Goal: Transaction & Acquisition: Purchase product/service

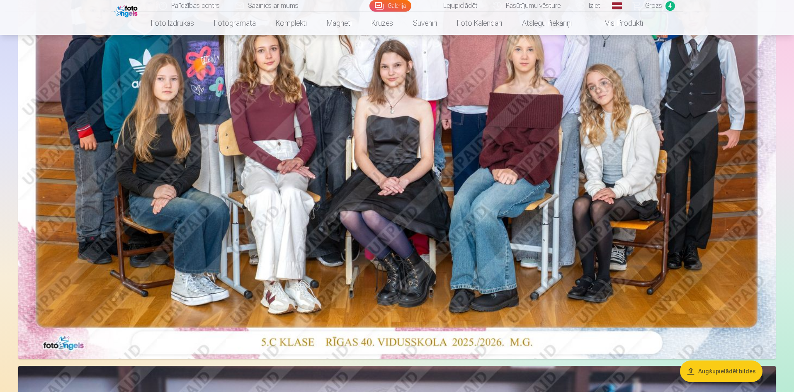
scroll to position [207, 0]
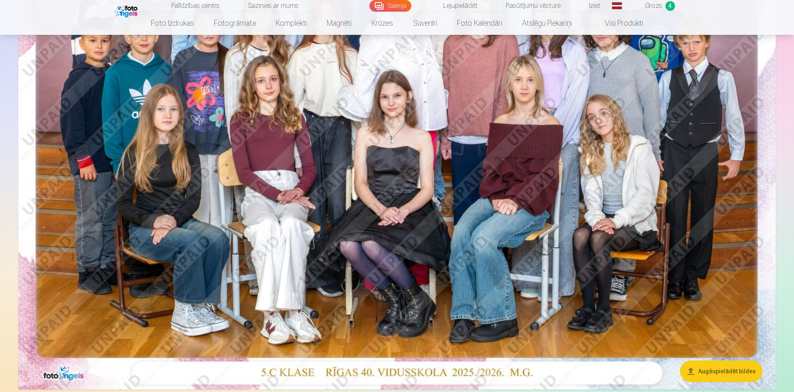
click at [461, 3] on link "Lejupielādēt" at bounding box center [454, 6] width 63 height 12
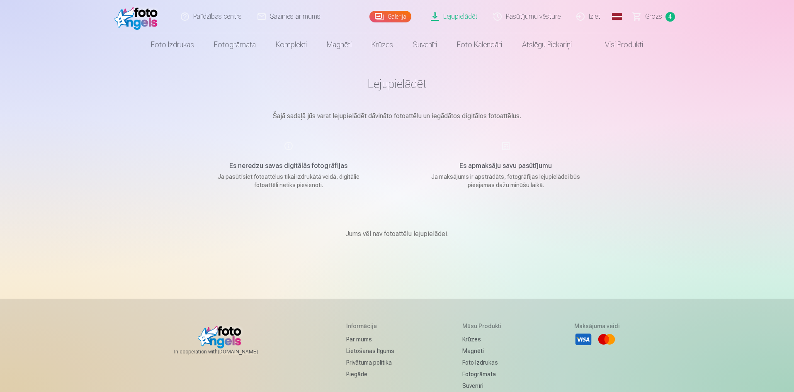
click at [462, 17] on link "Lejupielādēt" at bounding box center [454, 16] width 63 height 33
click at [396, 16] on link "Galerija" at bounding box center [390, 17] width 42 height 12
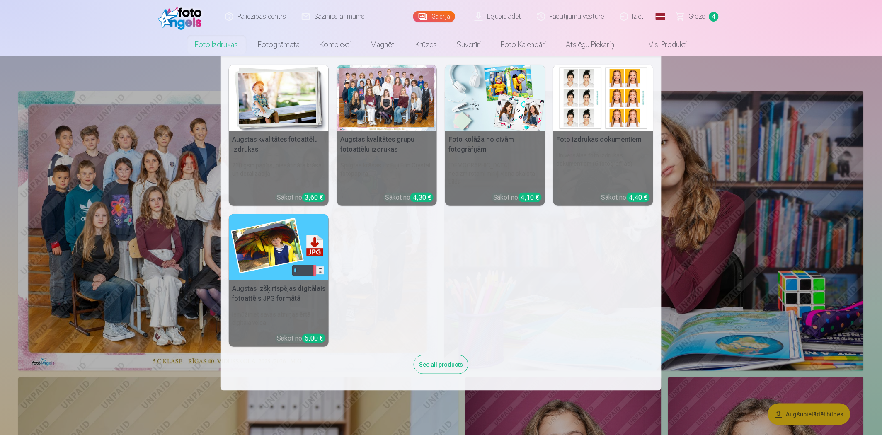
click at [398, 167] on h6 "Spilgtas krāsas uz Fuji Film Crystal fotopapīra" at bounding box center [387, 173] width 100 height 31
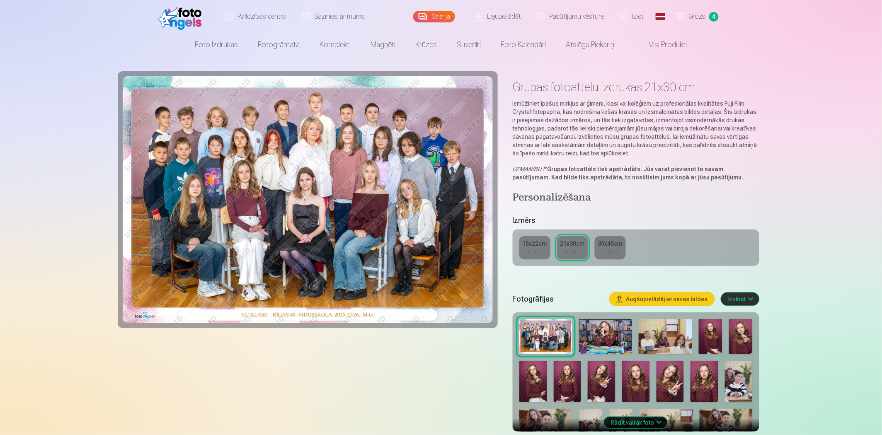
click at [540, 249] on div "4,30 €" at bounding box center [535, 252] width 16 height 8
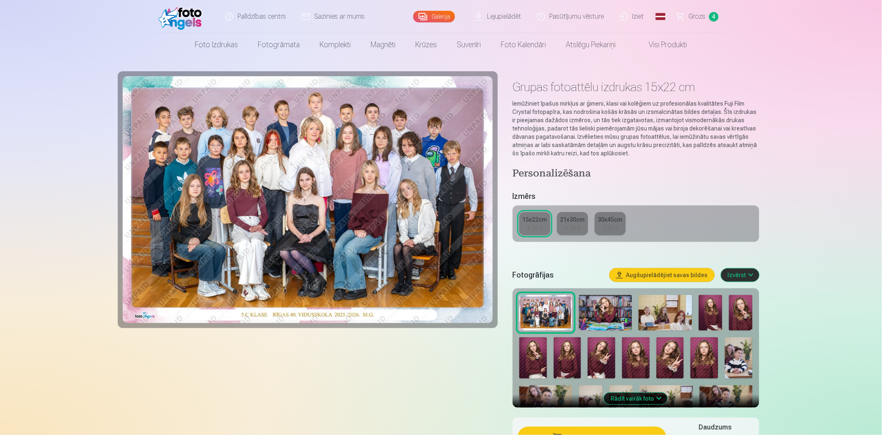
click at [574, 232] on link "21x30cm 4,30 €" at bounding box center [572, 223] width 31 height 23
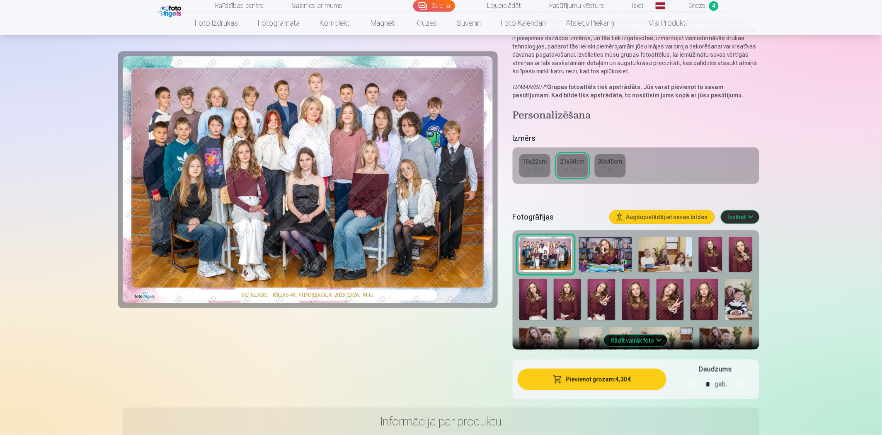
scroll to position [92, 0]
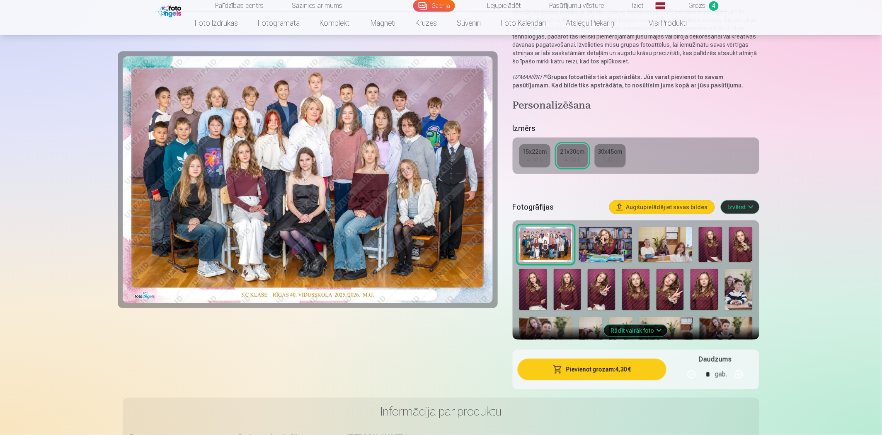
click at [667, 206] on button "Augšupielādējiet savas bildes" at bounding box center [662, 207] width 105 height 13
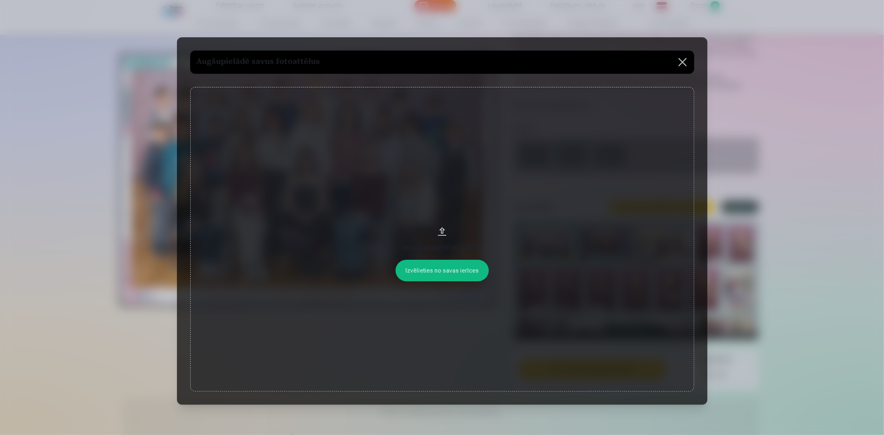
click at [683, 59] on button at bounding box center [682, 62] width 23 height 23
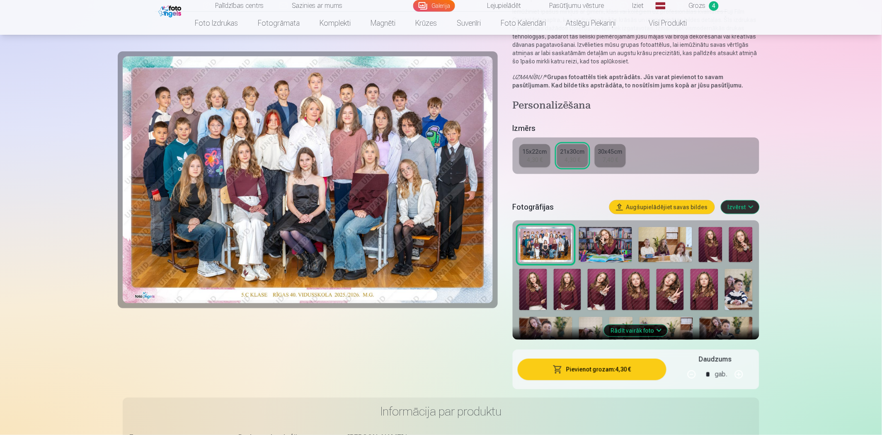
click at [597, 368] on button "Pievienot grozam : 4,30 €" at bounding box center [592, 370] width 149 height 22
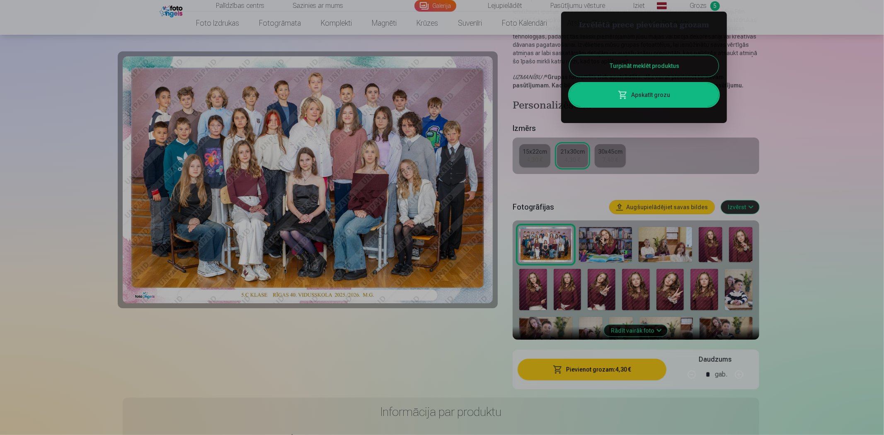
click at [626, 65] on button "Turpināt meklēt produktus" at bounding box center [643, 66] width 149 height 22
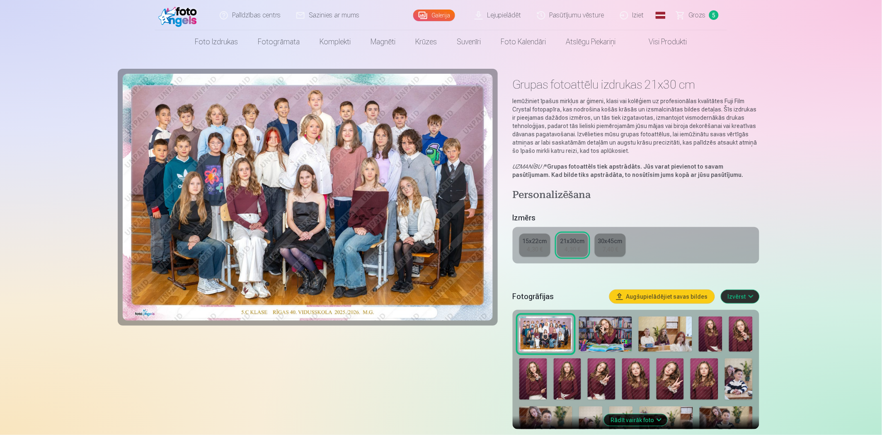
scroll to position [0, 0]
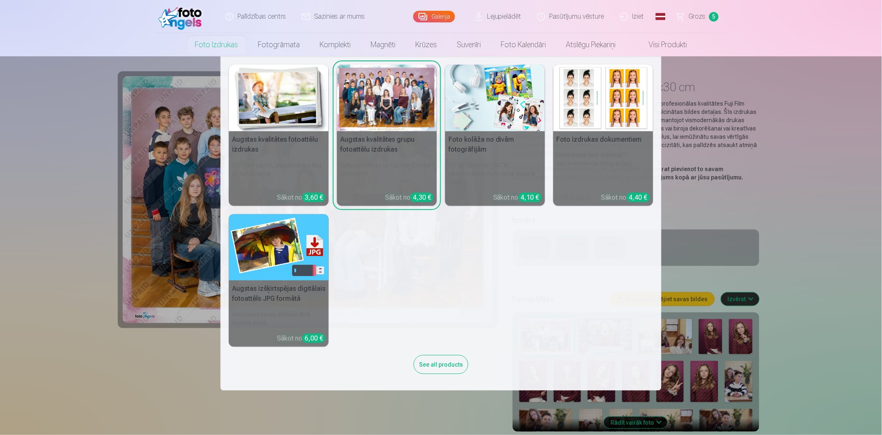
click at [266, 125] on img at bounding box center [279, 98] width 100 height 67
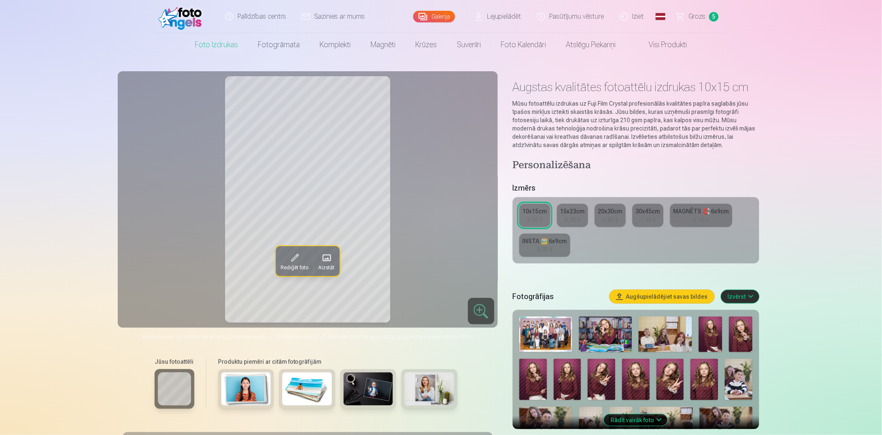
click at [713, 335] on img at bounding box center [711, 335] width 24 height 36
click at [533, 214] on div "10x15cm" at bounding box center [535, 211] width 24 height 8
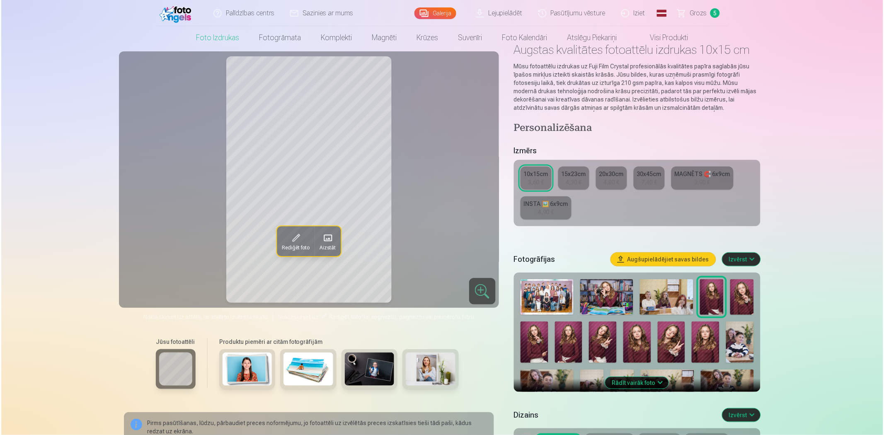
scroll to position [276, 0]
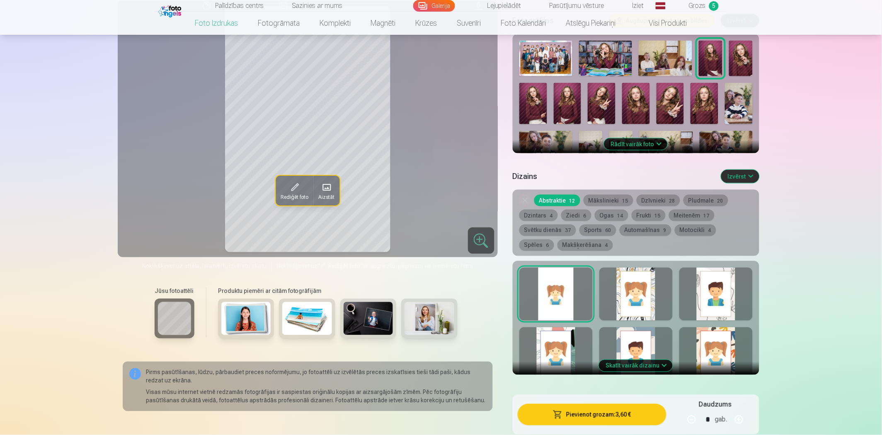
click at [612, 391] on button "Pievienot grozam : 3,60 €" at bounding box center [592, 415] width 149 height 22
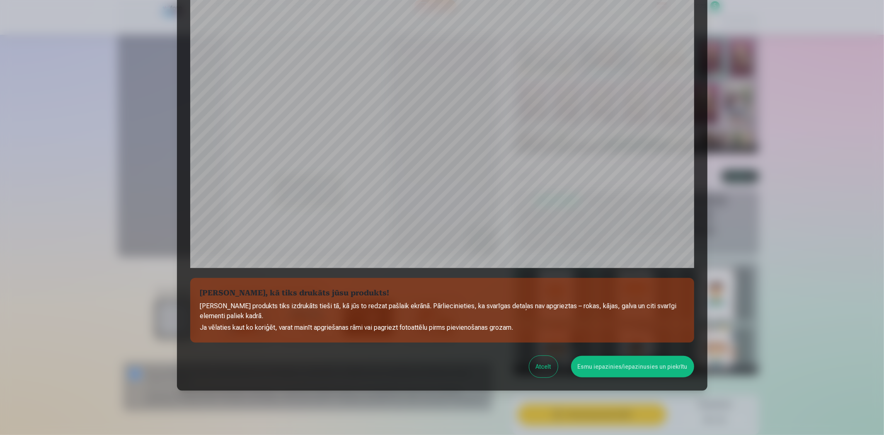
scroll to position [162, 0]
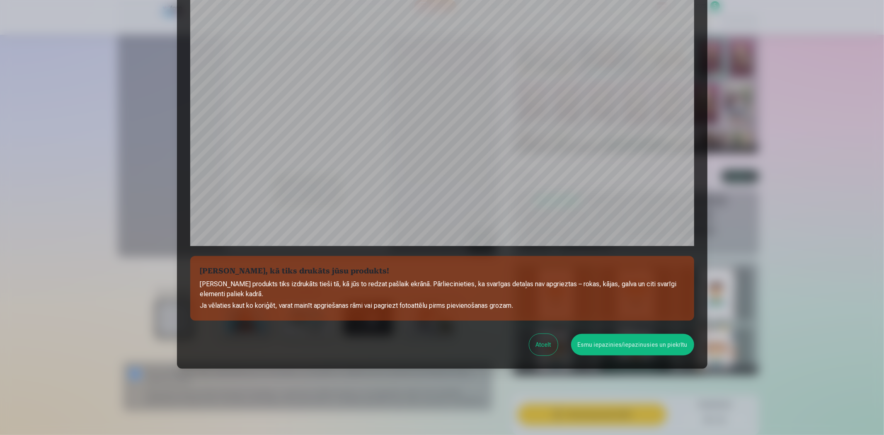
click at [625, 344] on button "Esmu iepazinies/iepazinusies un piekrītu" at bounding box center [632, 345] width 123 height 22
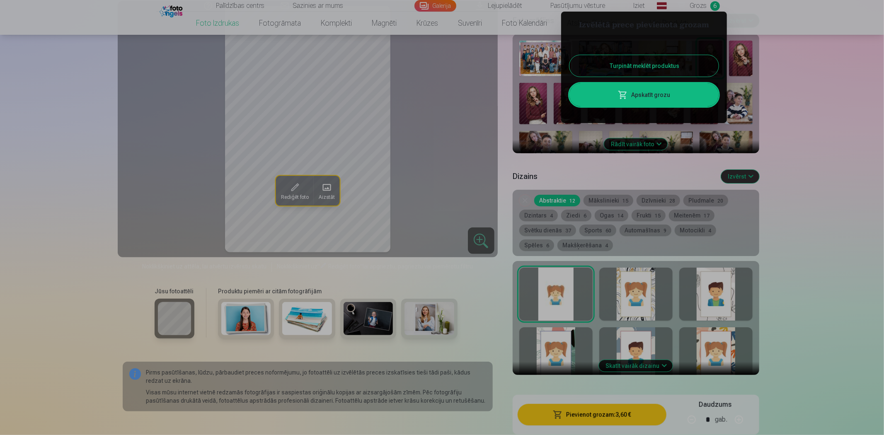
click at [657, 65] on button "Turpināt meklēt produktus" at bounding box center [643, 66] width 149 height 22
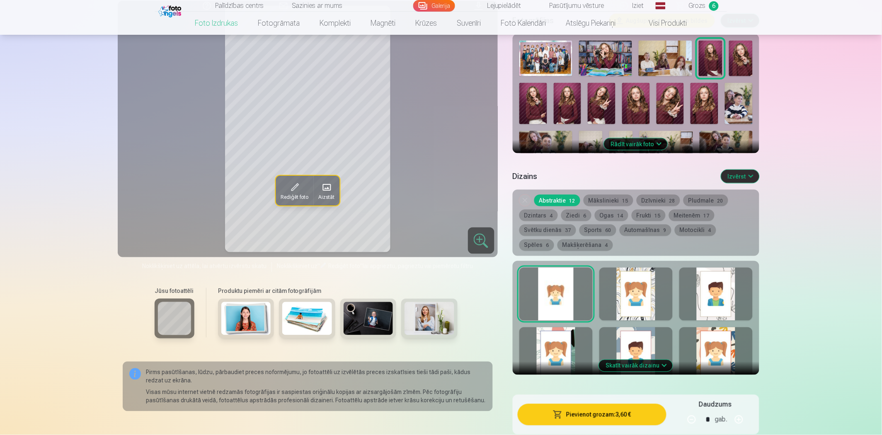
click at [744, 61] on img at bounding box center [741, 59] width 24 height 36
click at [571, 391] on button "Pievienot grozam : 3,60 €" at bounding box center [592, 415] width 149 height 22
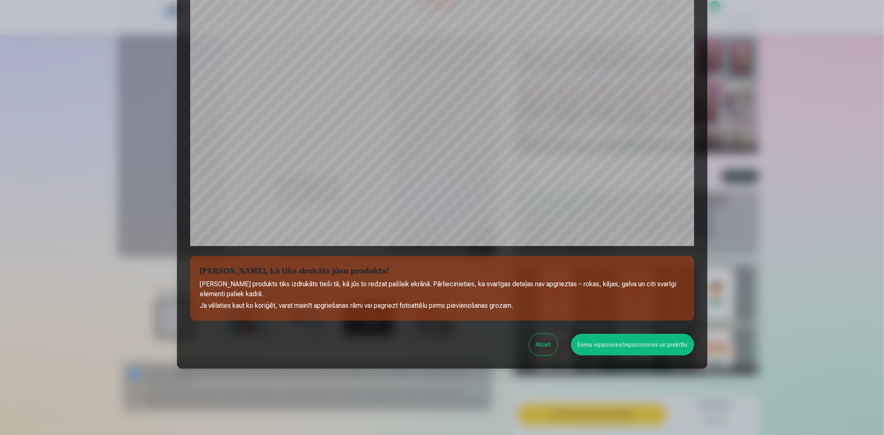
click at [544, 346] on button "Atcelt" at bounding box center [543, 345] width 29 height 22
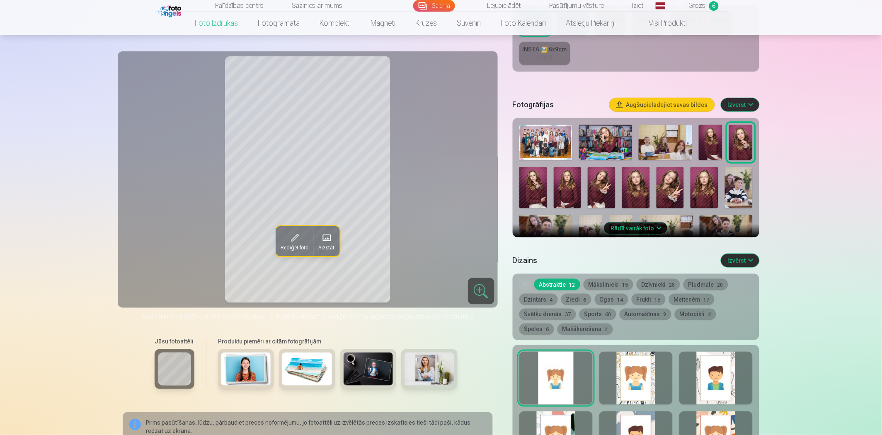
scroll to position [184, 0]
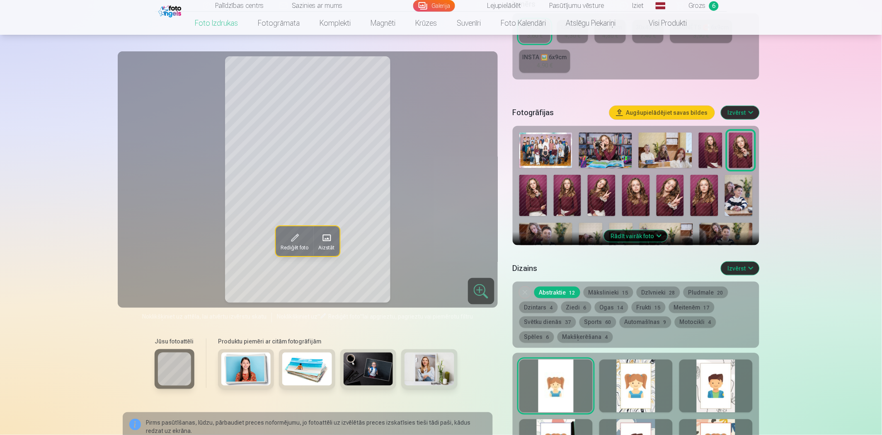
click at [570, 191] on img at bounding box center [568, 195] width 28 height 41
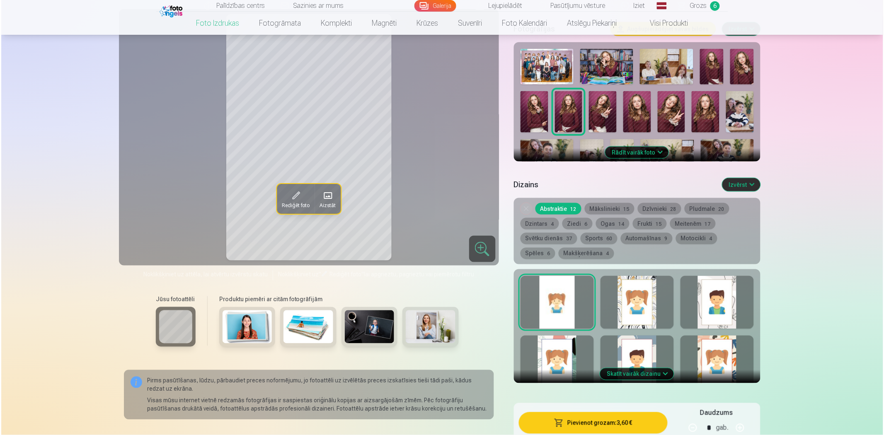
scroll to position [368, 0]
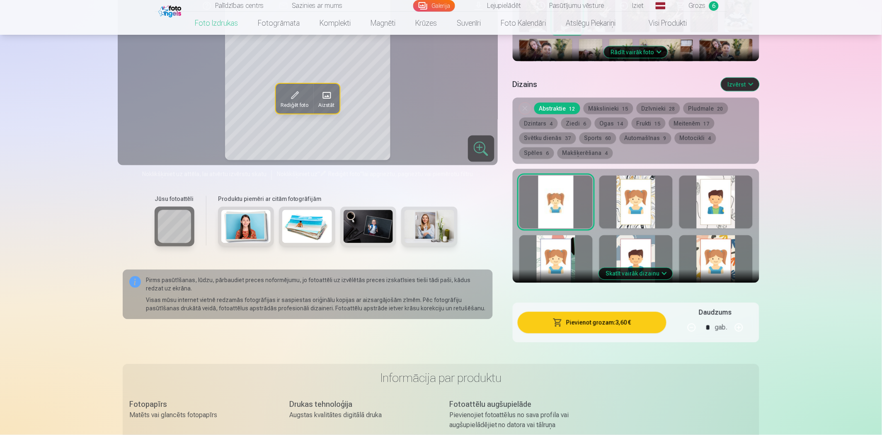
click at [603, 322] on button "Pievienot grozam : 3,60 €" at bounding box center [592, 323] width 149 height 22
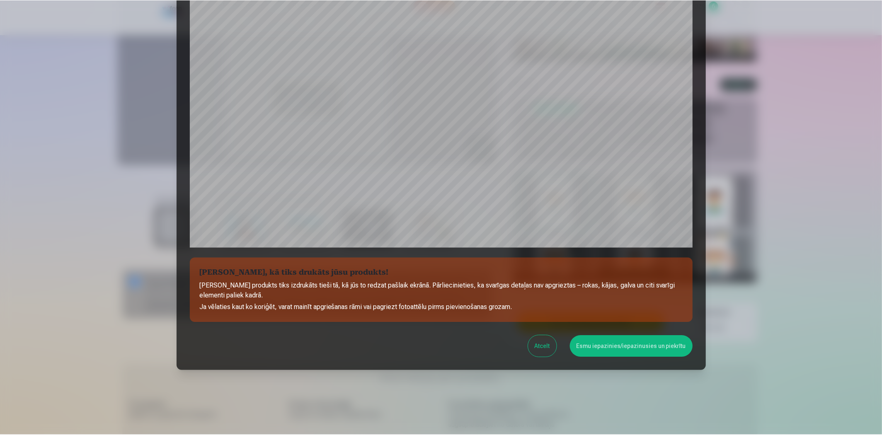
scroll to position [162, 0]
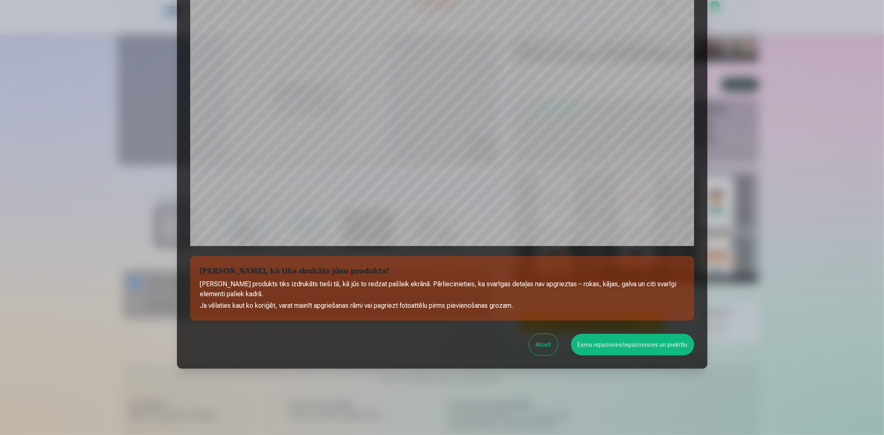
click at [611, 346] on button "Esmu iepazinies/iepazinusies un piekrītu" at bounding box center [632, 345] width 123 height 22
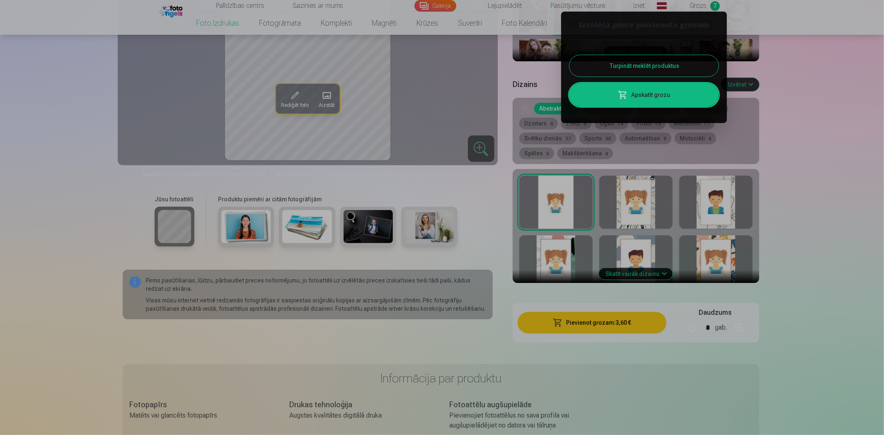
click at [623, 64] on button "Turpināt meklēt produktus" at bounding box center [643, 66] width 149 height 22
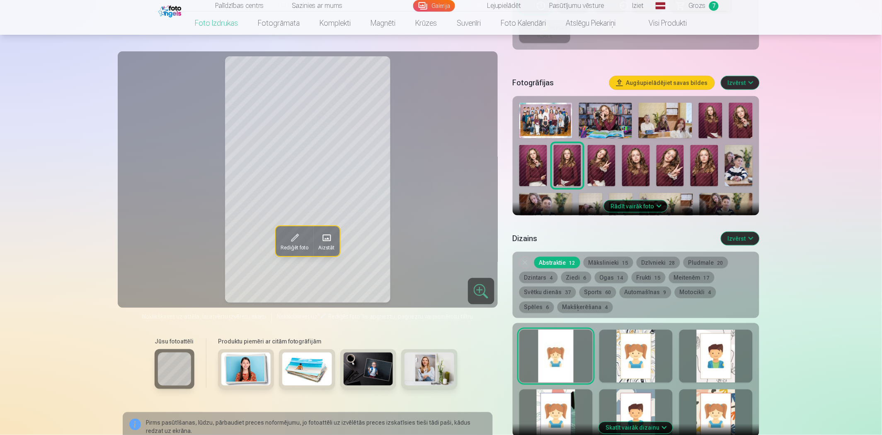
scroll to position [276, 0]
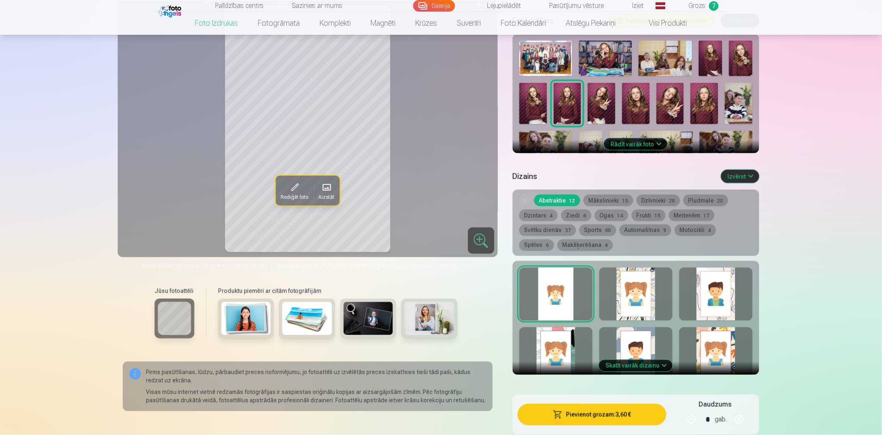
click at [653, 143] on button "Rādīt vairāk foto" at bounding box center [635, 144] width 63 height 12
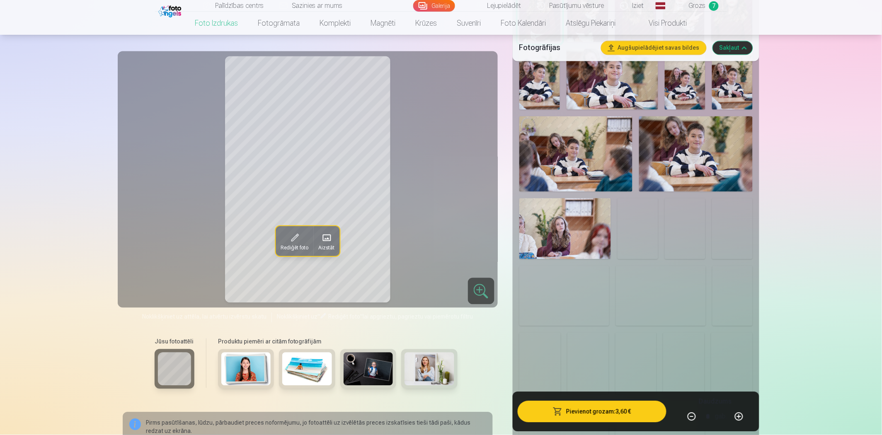
scroll to position [552, 0]
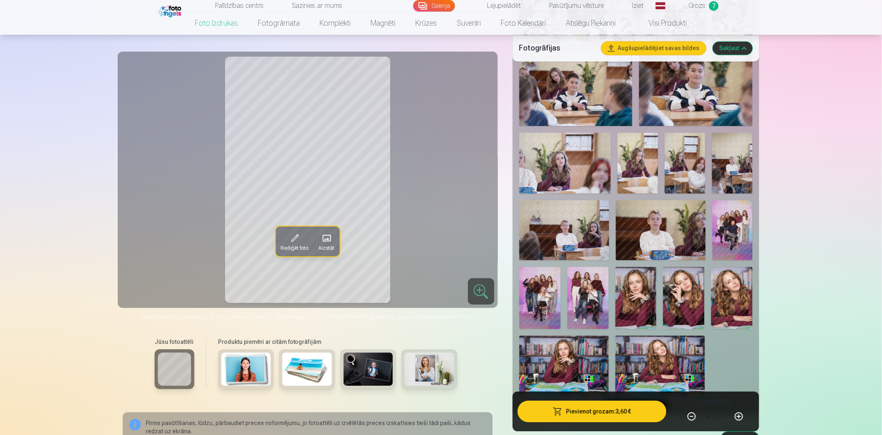
click at [544, 283] on img at bounding box center [539, 298] width 41 height 62
click at [583, 287] on img at bounding box center [587, 298] width 41 height 62
click at [533, 291] on img at bounding box center [539, 298] width 41 height 62
click at [744, 230] on img at bounding box center [732, 230] width 40 height 60
click at [545, 295] on img at bounding box center [539, 298] width 41 height 62
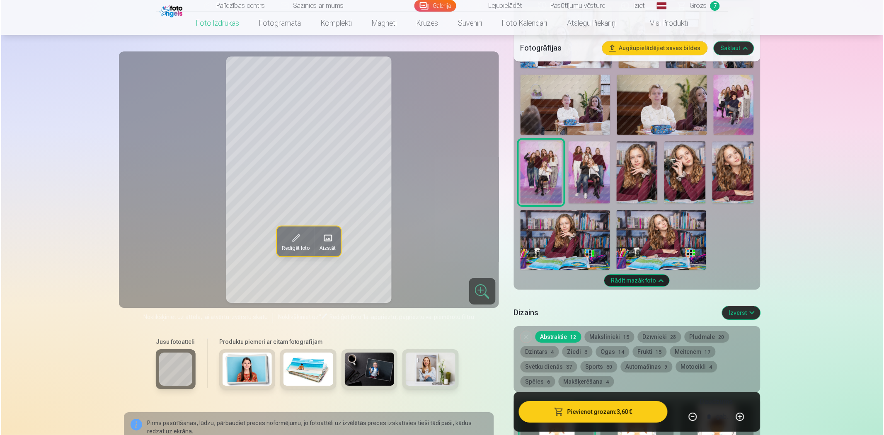
scroll to position [690, 0]
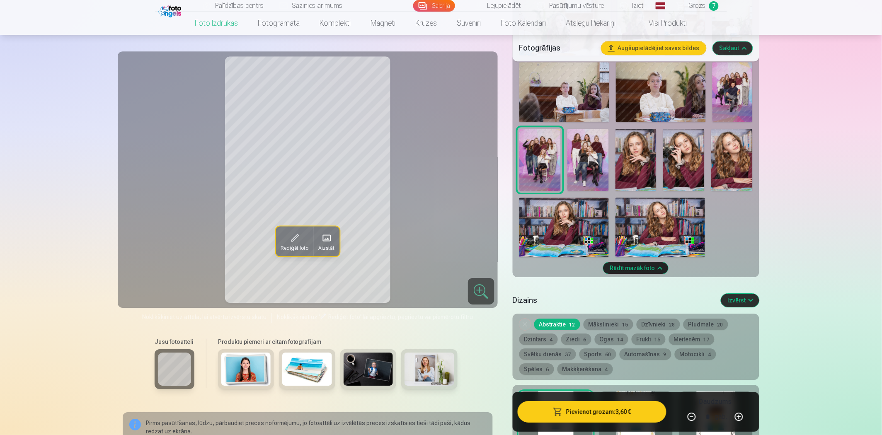
click at [610, 391] on button "Pievienot grozam : 3,60 €" at bounding box center [592, 412] width 149 height 22
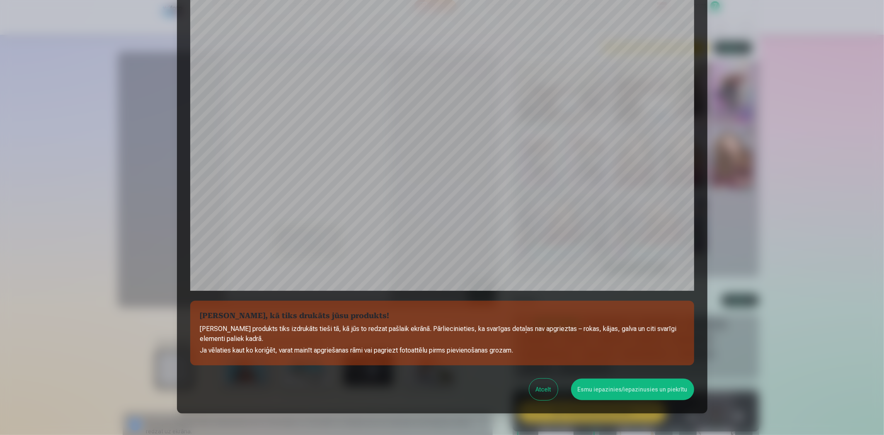
scroll to position [162, 0]
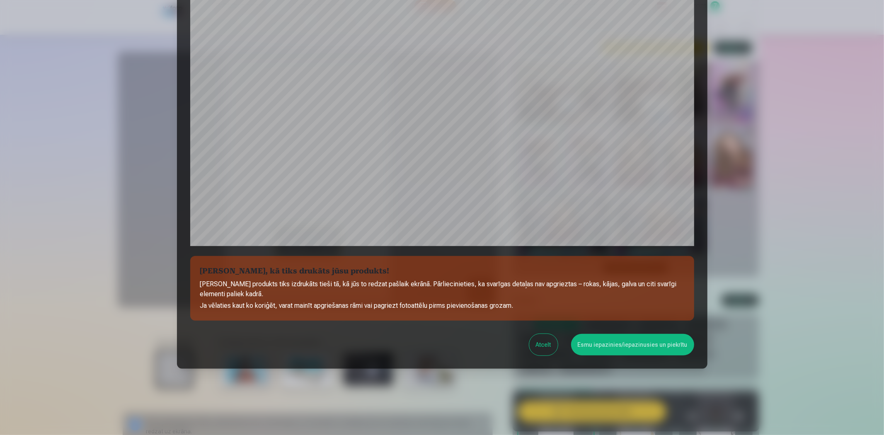
click at [610, 343] on button "Esmu iepazinies/iepazinusies un piekrītu" at bounding box center [632, 345] width 123 height 22
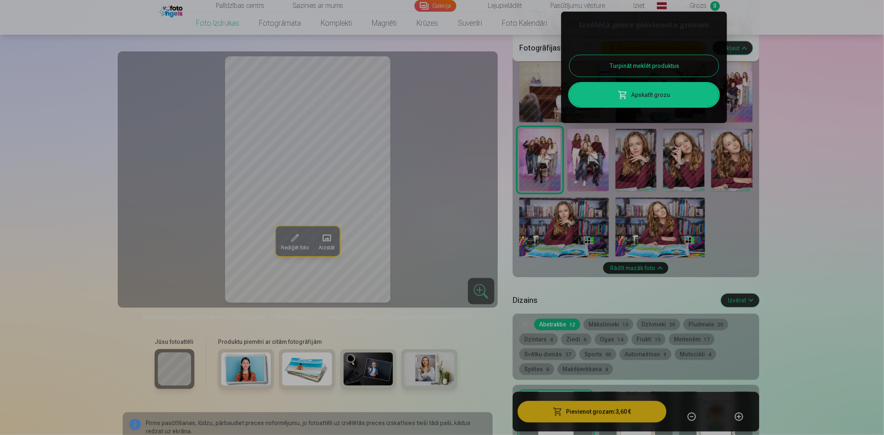
click at [626, 168] on div at bounding box center [442, 217] width 884 height 435
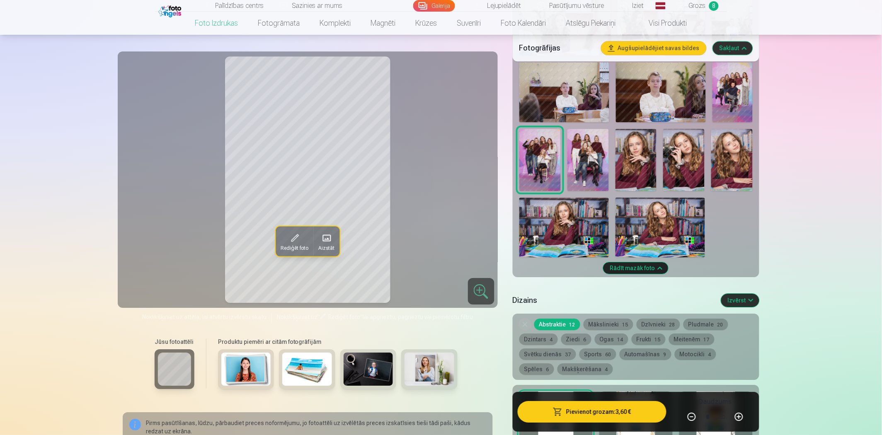
click at [632, 161] on img at bounding box center [635, 160] width 41 height 62
click at [594, 391] on button "Pievienot grozam : 3,60 €" at bounding box center [592, 412] width 149 height 22
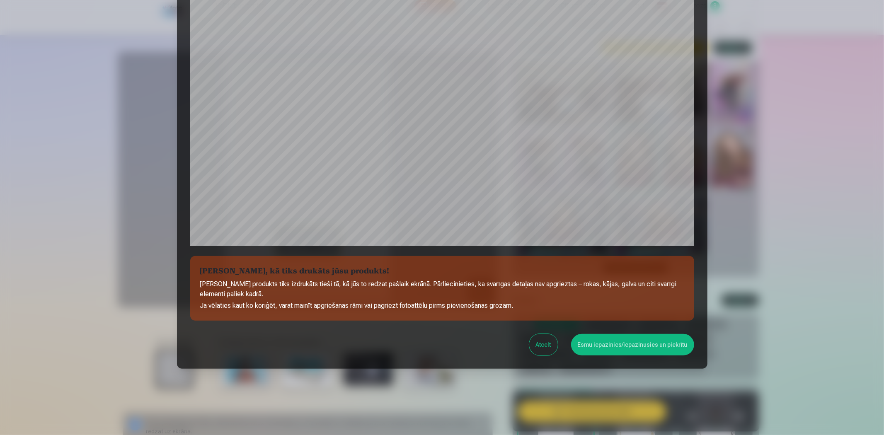
click at [620, 348] on button "Esmu iepazinies/iepazinusies un piekrītu" at bounding box center [632, 345] width 123 height 22
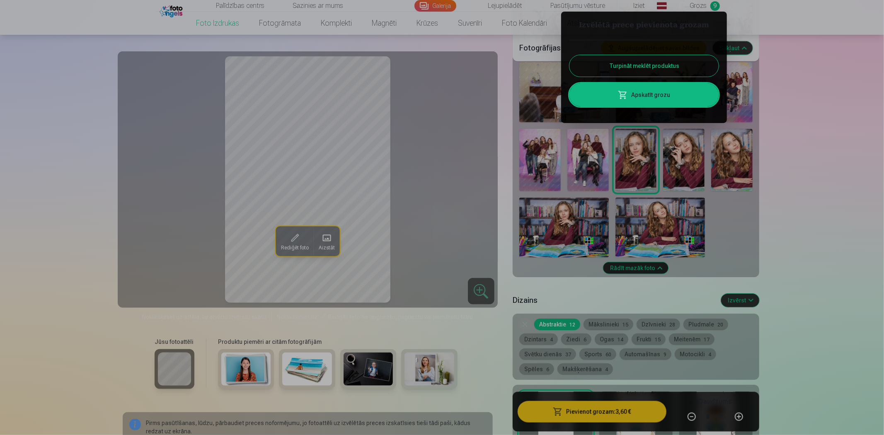
click at [652, 98] on link "Apskatīt grozu" at bounding box center [643, 94] width 149 height 23
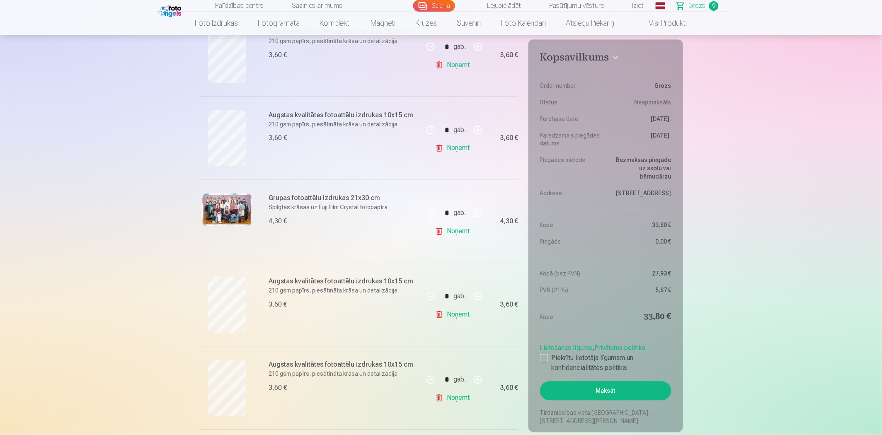
scroll to position [230, 0]
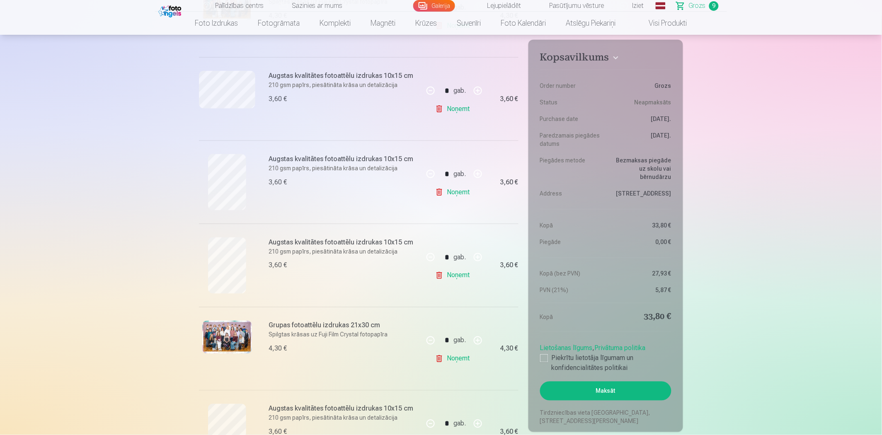
click at [470, 194] on link "Noņemt" at bounding box center [454, 192] width 38 height 17
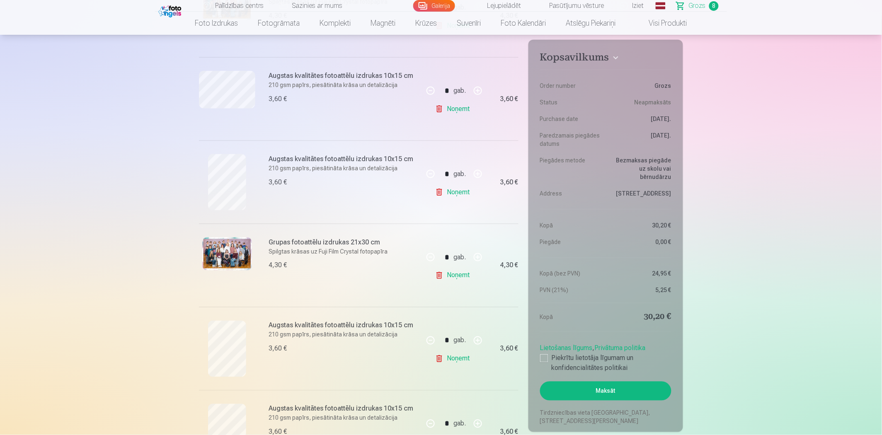
click at [462, 109] on link "Noņemt" at bounding box center [454, 109] width 38 height 17
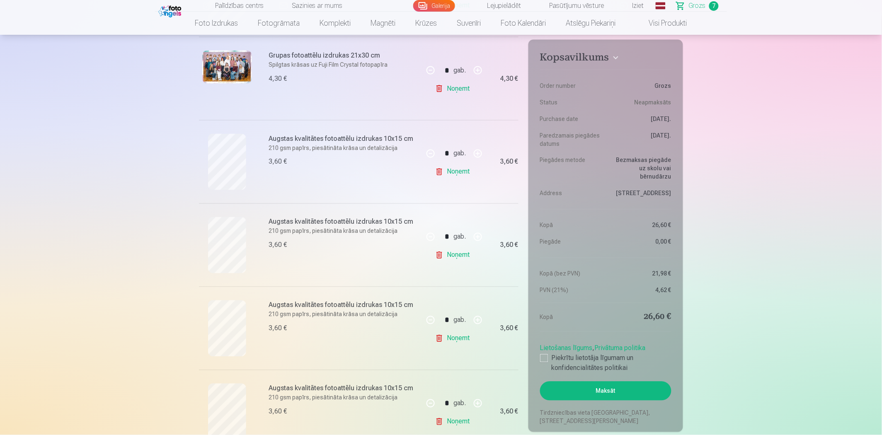
scroll to position [368, 0]
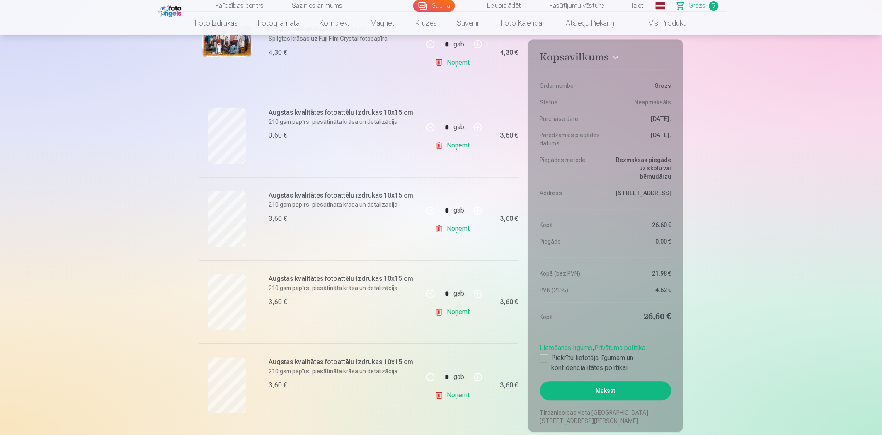
click at [462, 146] on link "Noņemt" at bounding box center [454, 146] width 38 height 17
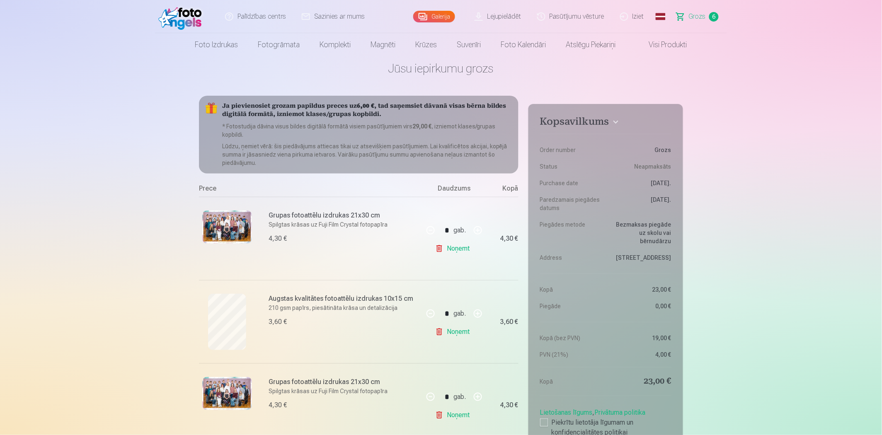
scroll to position [0, 0]
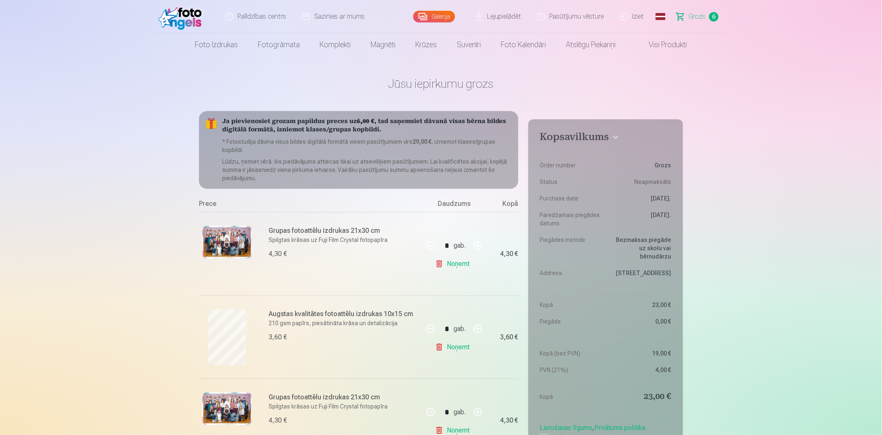
click at [461, 263] on link "Noņemt" at bounding box center [454, 264] width 38 height 17
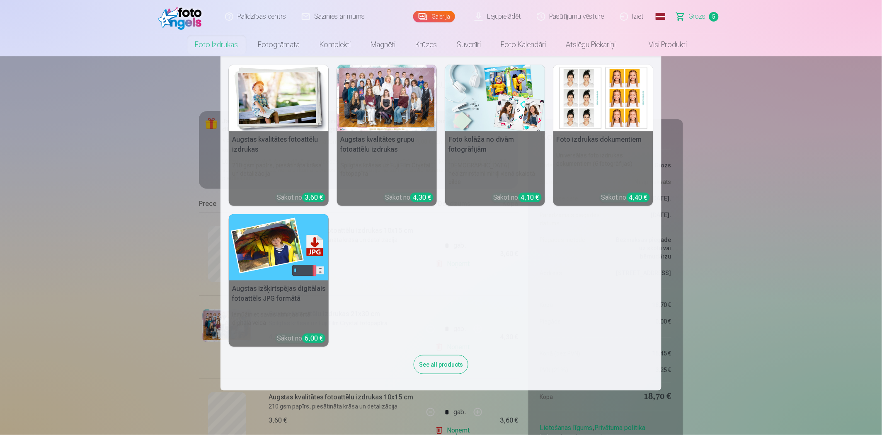
click at [266, 127] on img at bounding box center [279, 98] width 100 height 67
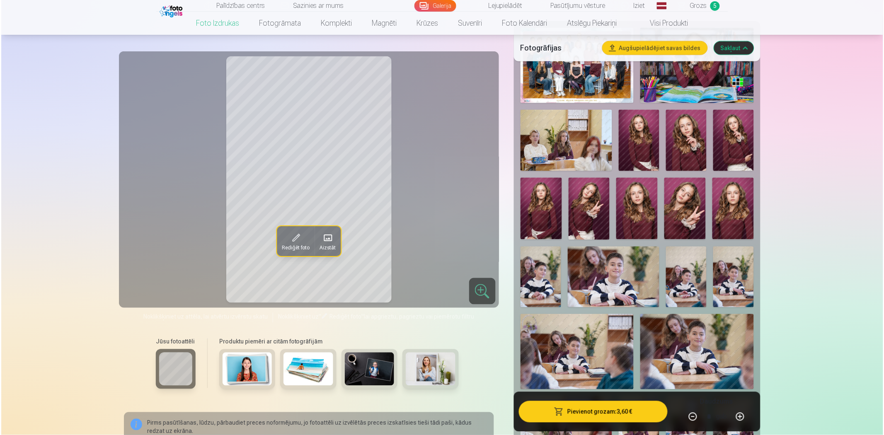
scroll to position [276, 0]
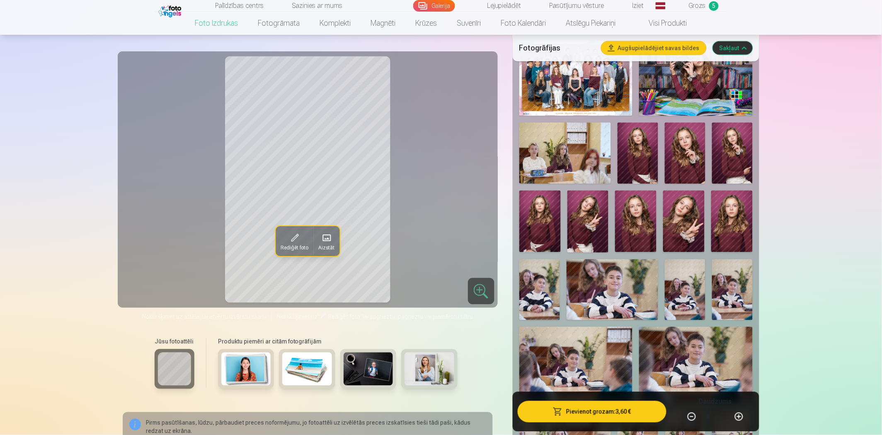
click at [734, 213] on img at bounding box center [731, 222] width 41 height 62
click at [608, 391] on button "Pievienot grozam : 3,60 €" at bounding box center [592, 412] width 149 height 22
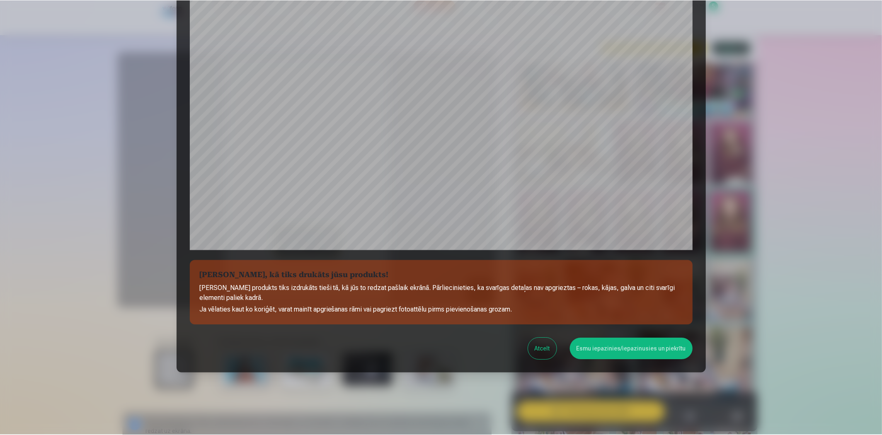
scroll to position [162, 0]
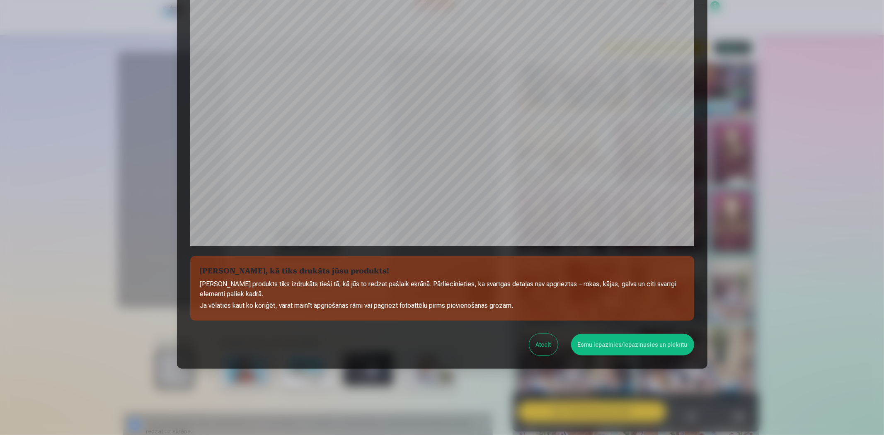
click at [613, 347] on button "Esmu iepazinies/iepazinusies un piekrītu" at bounding box center [632, 345] width 123 height 22
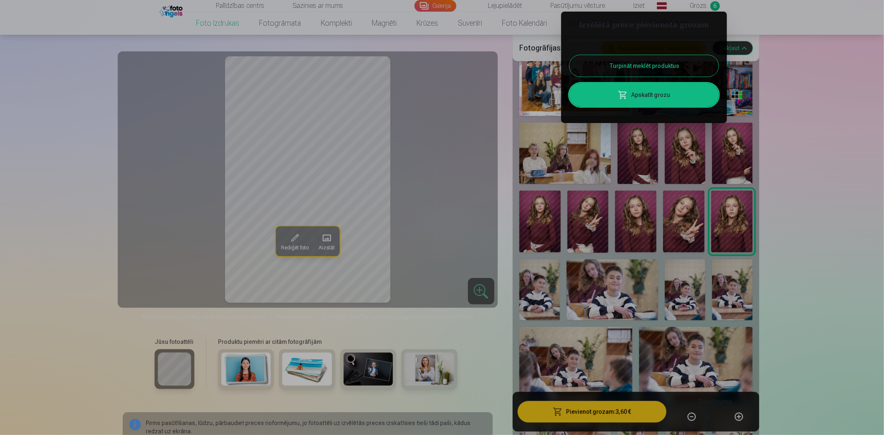
click at [656, 66] on button "Turpināt meklēt produktus" at bounding box center [643, 66] width 149 height 22
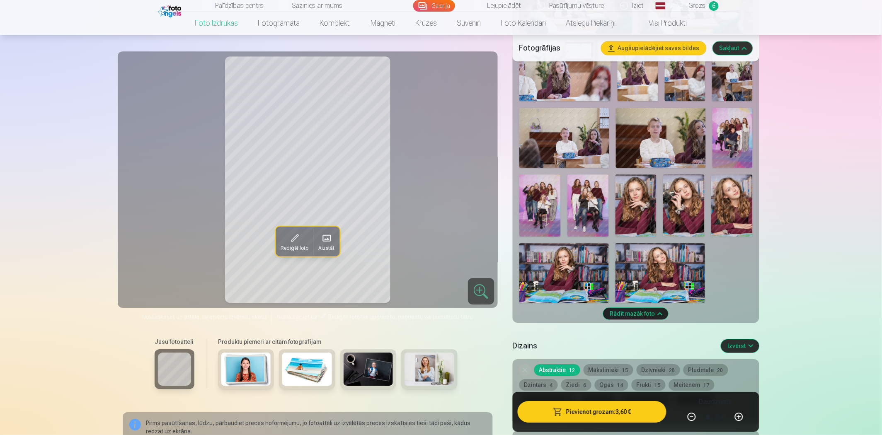
scroll to position [644, 0]
click at [556, 271] on img at bounding box center [564, 274] width 90 height 60
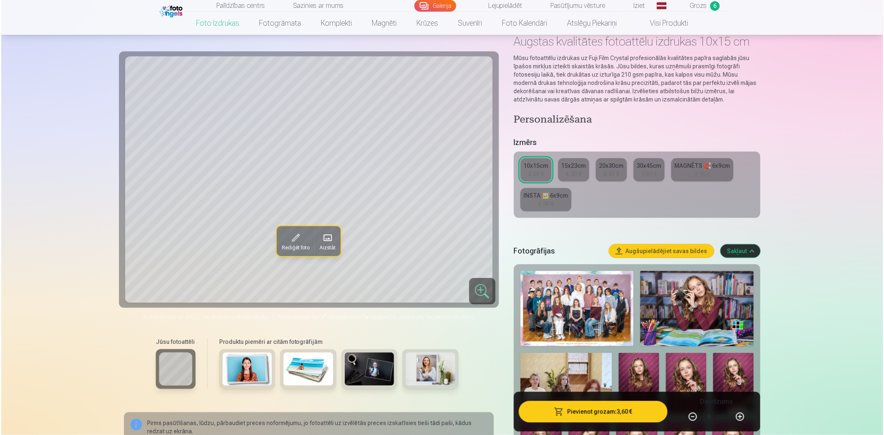
scroll to position [46, 0]
click at [620, 391] on button "Pievienot grozam : 3,60 €" at bounding box center [592, 412] width 149 height 22
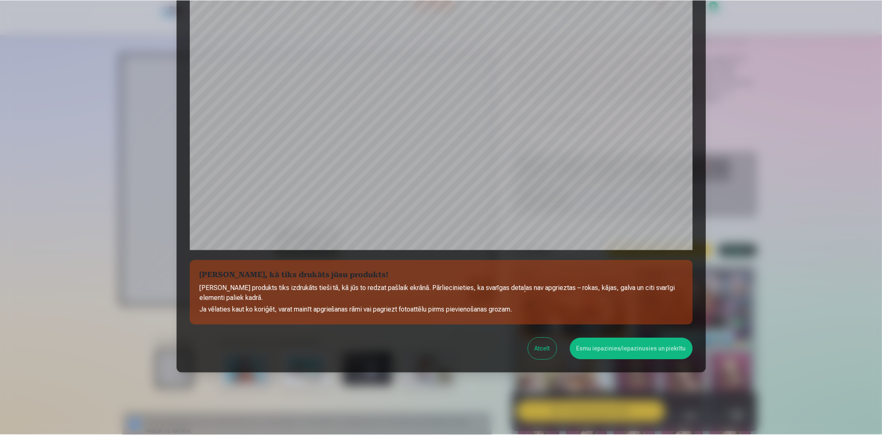
scroll to position [162, 0]
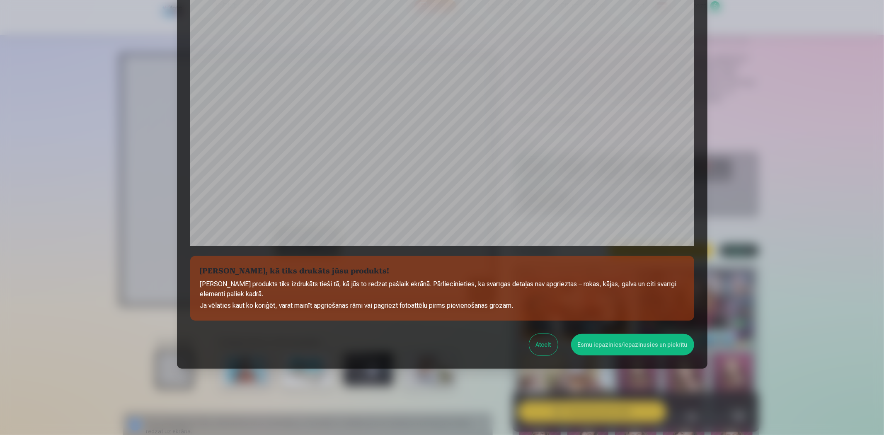
click at [616, 342] on button "Esmu iepazinies/iepazinusies un piekrītu" at bounding box center [632, 345] width 123 height 22
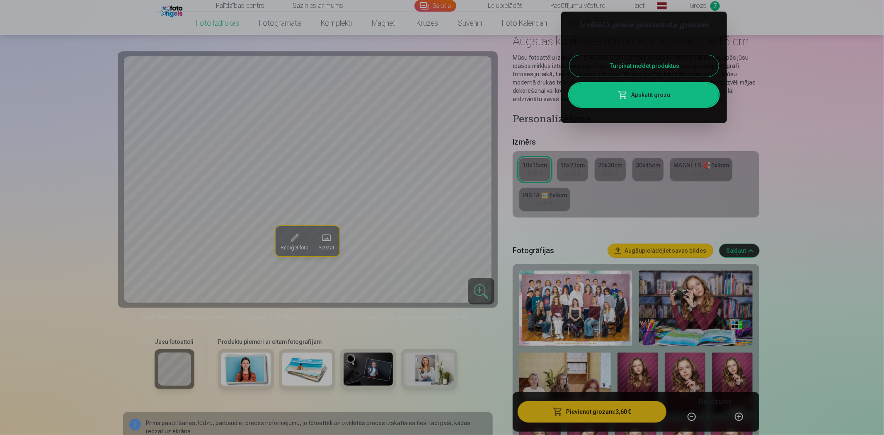
click at [641, 63] on button "Turpināt meklēt produktus" at bounding box center [643, 66] width 149 height 22
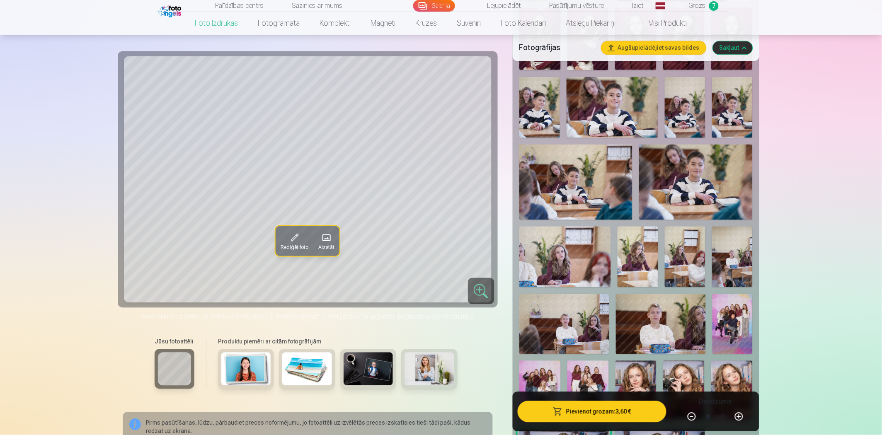
scroll to position [368, 0]
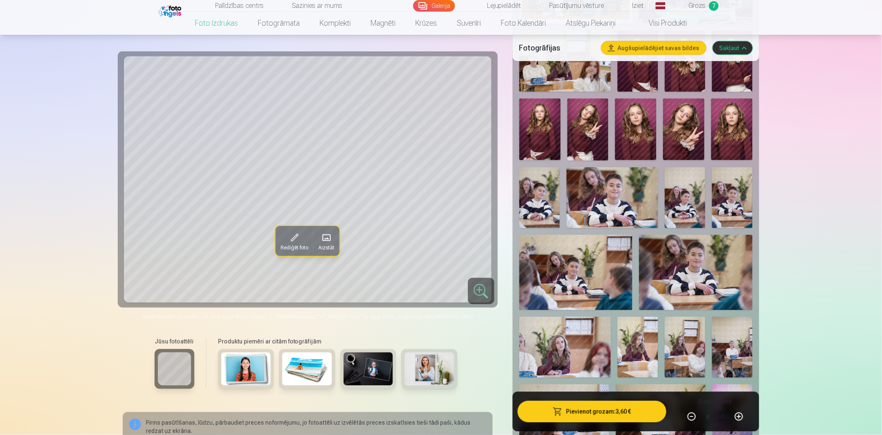
click at [709, 1] on link "Grozs 7" at bounding box center [698, 6] width 58 height 12
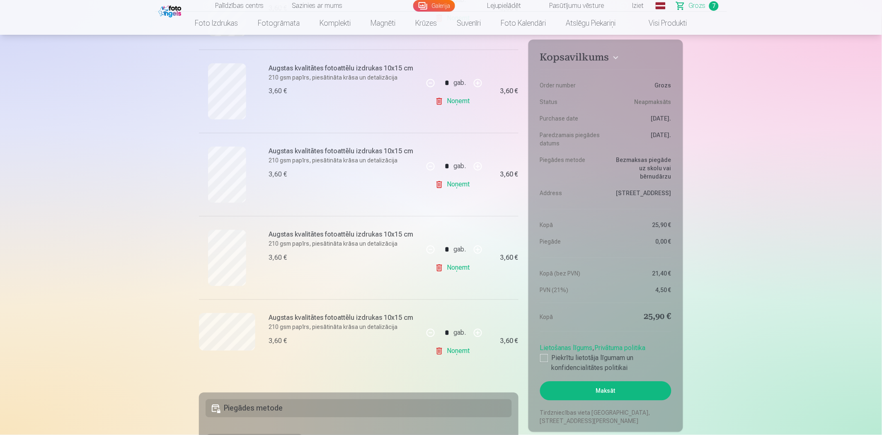
scroll to position [414, 0]
click at [463, 267] on link "Noņemt" at bounding box center [454, 266] width 38 height 17
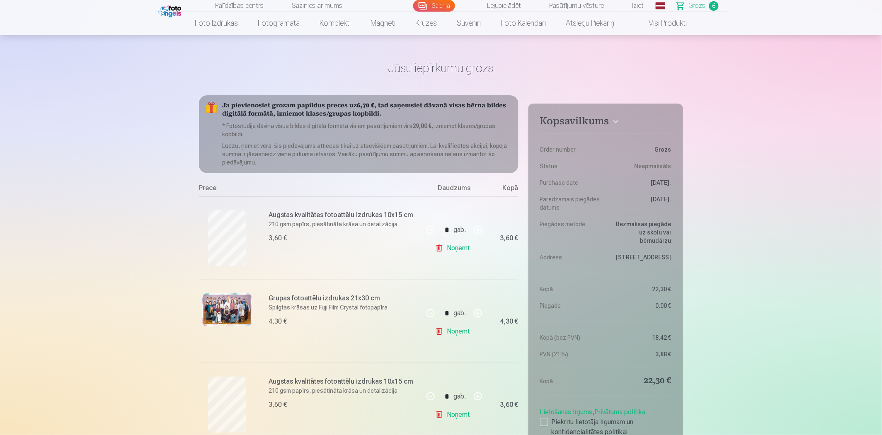
scroll to position [0, 0]
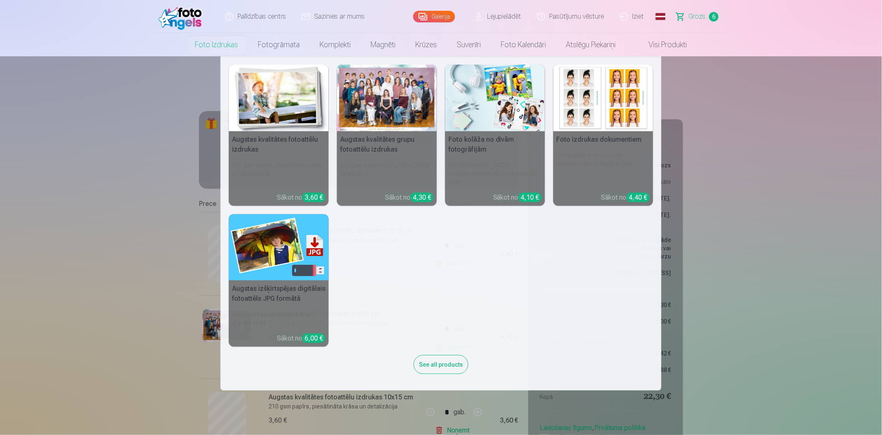
click at [201, 48] on link "Foto izdrukas" at bounding box center [216, 44] width 63 height 23
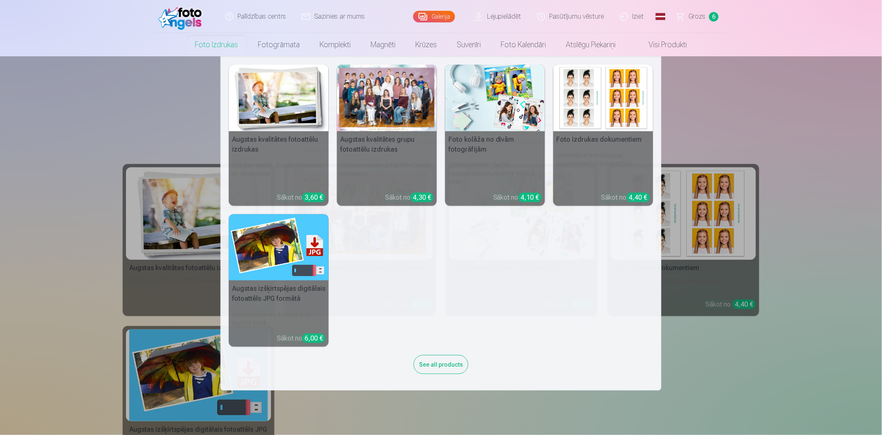
click at [274, 139] on h5 "Augstas kvalitātes fotoattēlu izdrukas" at bounding box center [279, 144] width 100 height 27
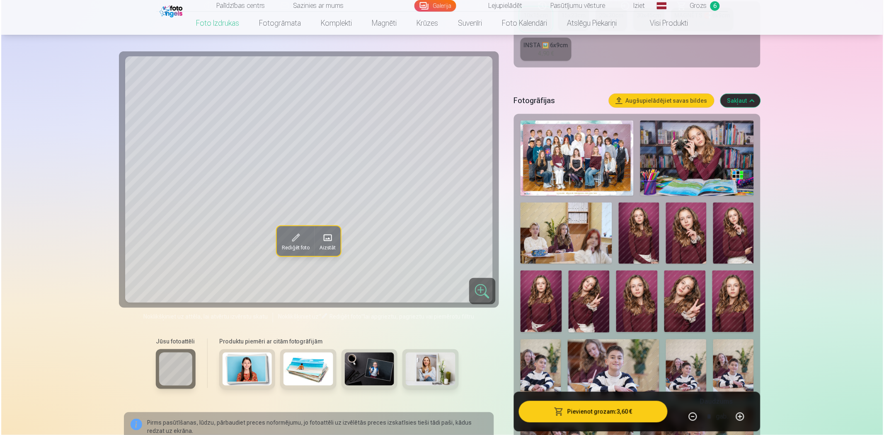
scroll to position [184, 0]
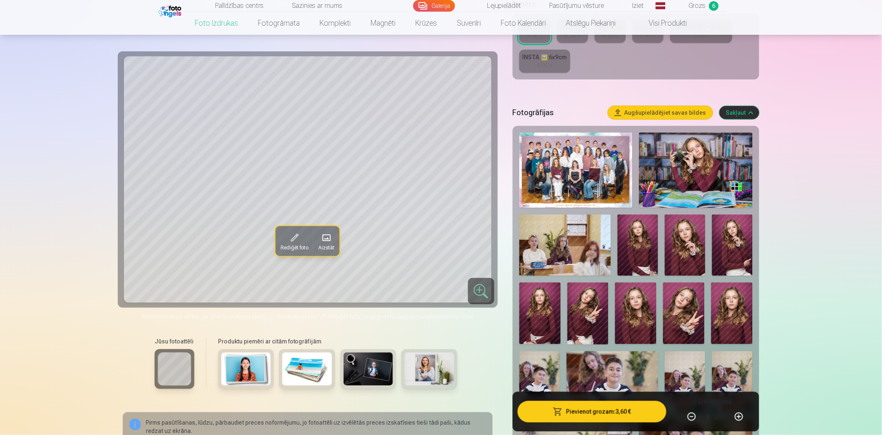
click at [630, 247] on img at bounding box center [637, 245] width 41 height 61
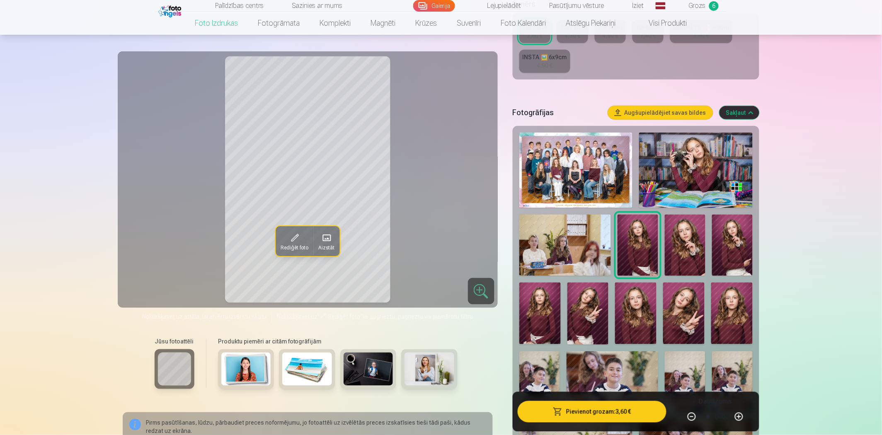
click at [688, 250] on img at bounding box center [685, 245] width 41 height 61
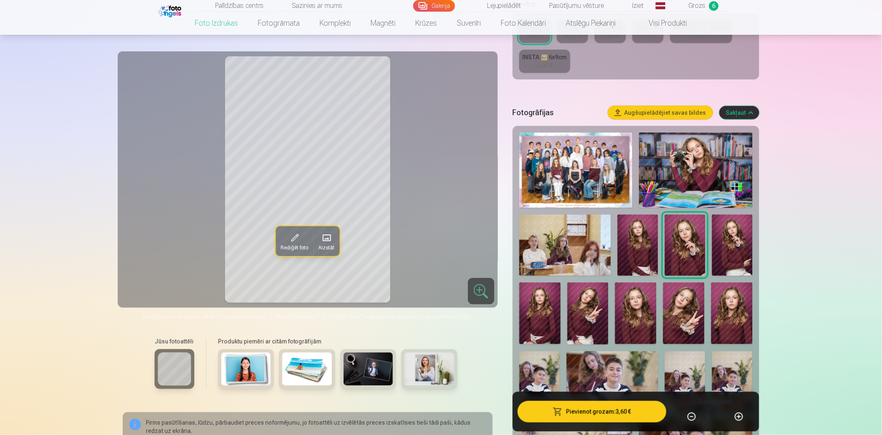
click at [722, 249] on img at bounding box center [732, 245] width 41 height 61
click at [634, 316] on img at bounding box center [635, 314] width 41 height 62
click at [613, 391] on button "Pievienot grozam : 3,60 €" at bounding box center [592, 412] width 149 height 22
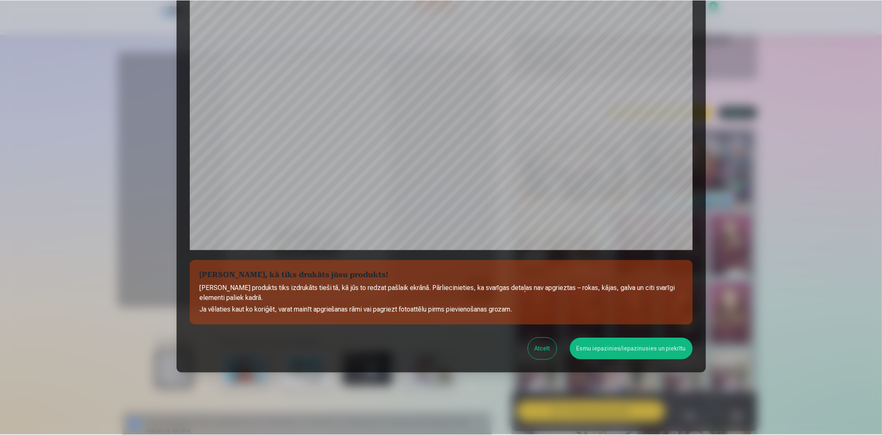
scroll to position [162, 0]
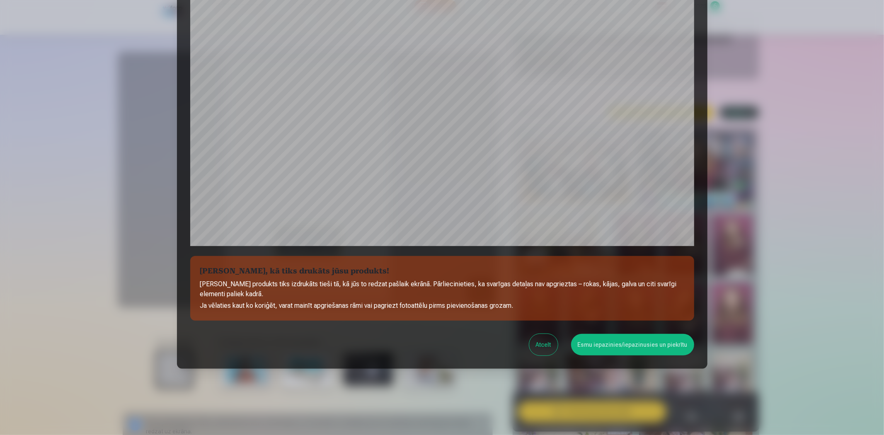
click at [629, 340] on button "Esmu iepazinies/iepazinusies un piekrītu" at bounding box center [632, 345] width 123 height 22
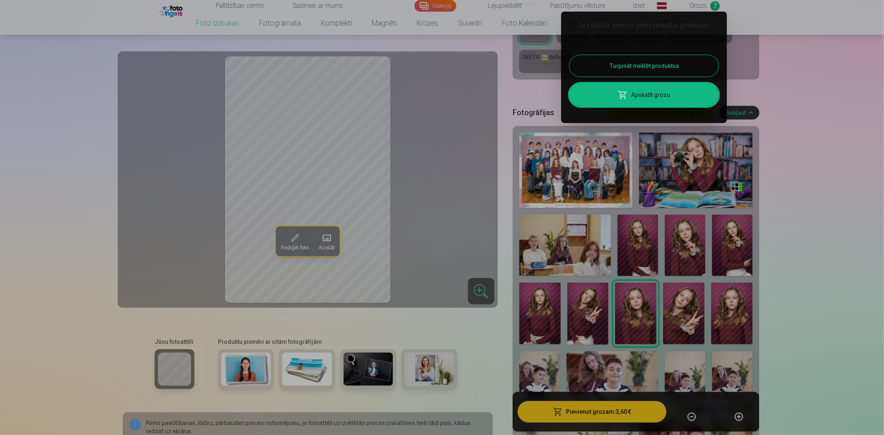
click at [646, 64] on button "Turpināt meklēt produktus" at bounding box center [643, 66] width 149 height 22
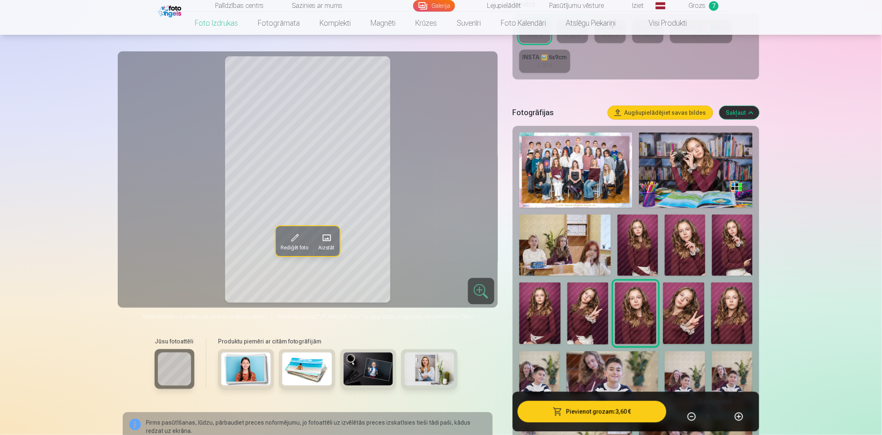
drag, startPoint x: 881, startPoint y: 50, endPoint x: 882, endPoint y: 55, distance: 4.6
click at [793, 55] on html "Palīdzības centrs Sazinies ar mums Galerija Lejupielādēt Pasūtījumu vēsture Izi…" at bounding box center [441, 33] width 882 height 435
drag, startPoint x: 881, startPoint y: 59, endPoint x: 883, endPoint y: 70, distance: 10.5
click at [793, 70] on html "Palīdzības centrs Sazinies ar mums Galerija Lejupielādēt Pasūtījumu vēsture Izi…" at bounding box center [441, 33] width 882 height 435
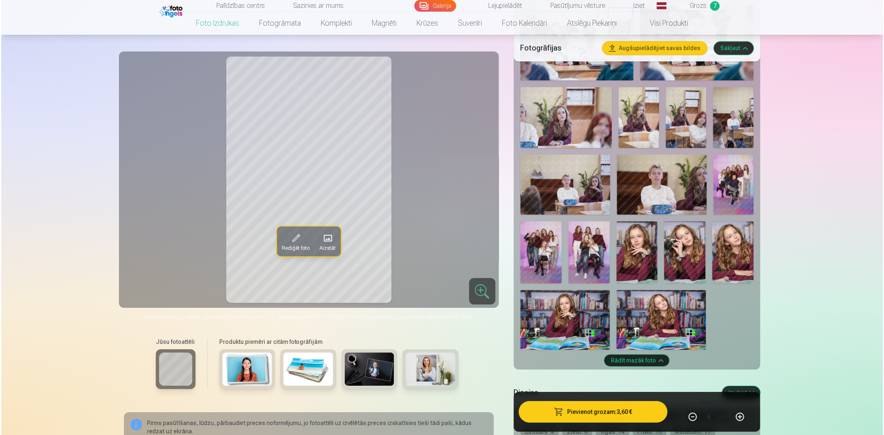
scroll to position [598, 0]
click at [740, 240] on img at bounding box center [731, 252] width 41 height 62
click at [636, 240] on img at bounding box center [635, 252] width 41 height 62
click at [625, 391] on button "Pievienot grozam : 3,60 €" at bounding box center [592, 412] width 149 height 22
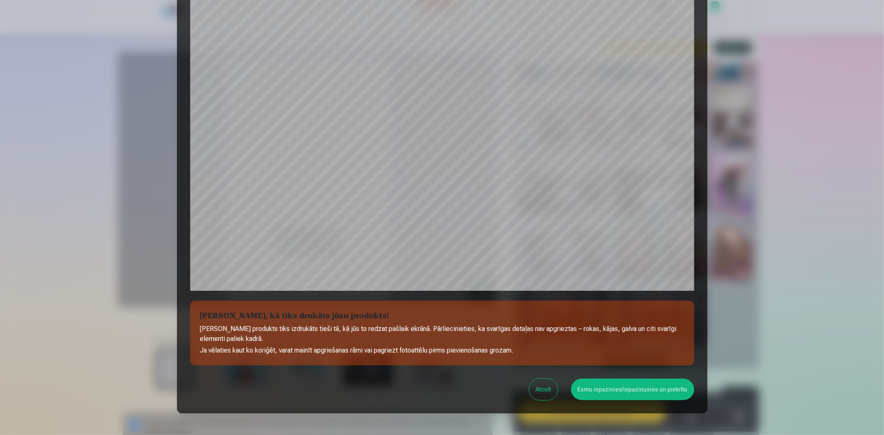
scroll to position [162, 0]
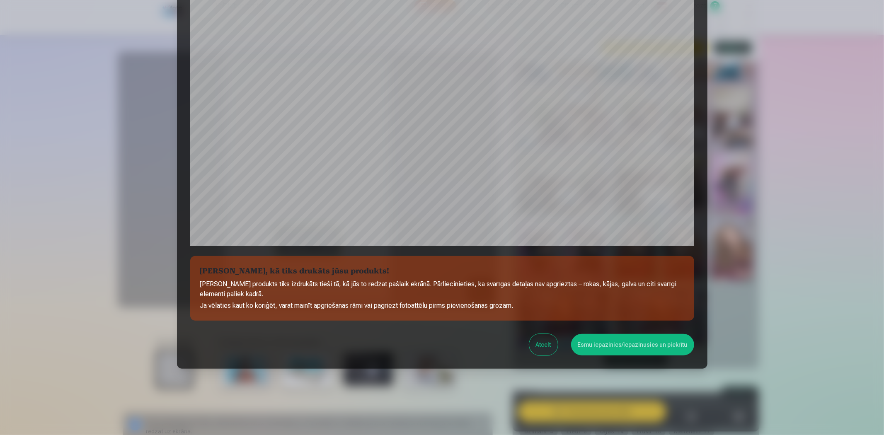
click at [622, 347] on button "Esmu iepazinies/iepazinusies un piekrītu" at bounding box center [632, 345] width 123 height 22
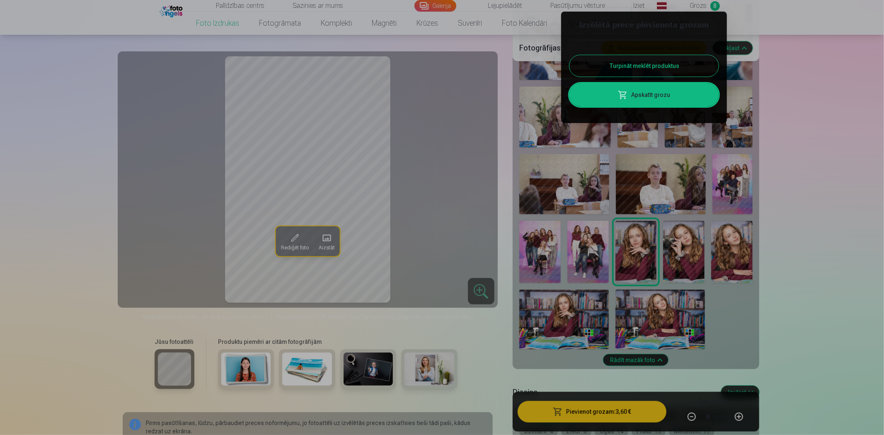
click at [656, 94] on link "Apskatīt grozu" at bounding box center [643, 94] width 149 height 23
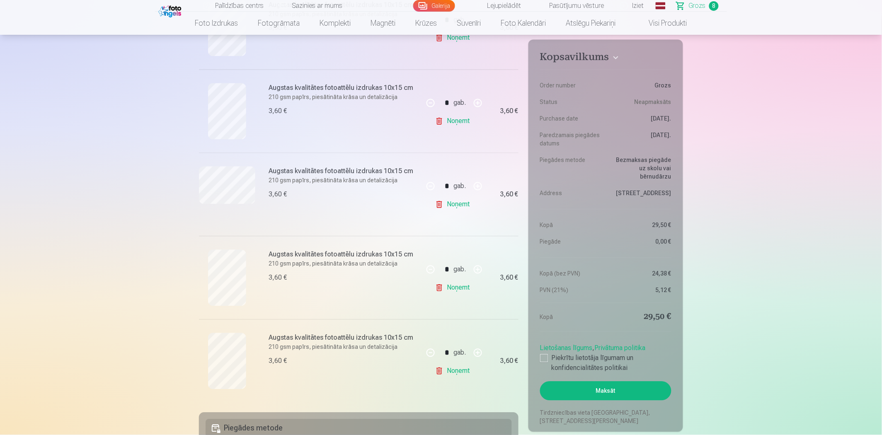
scroll to position [598, 0]
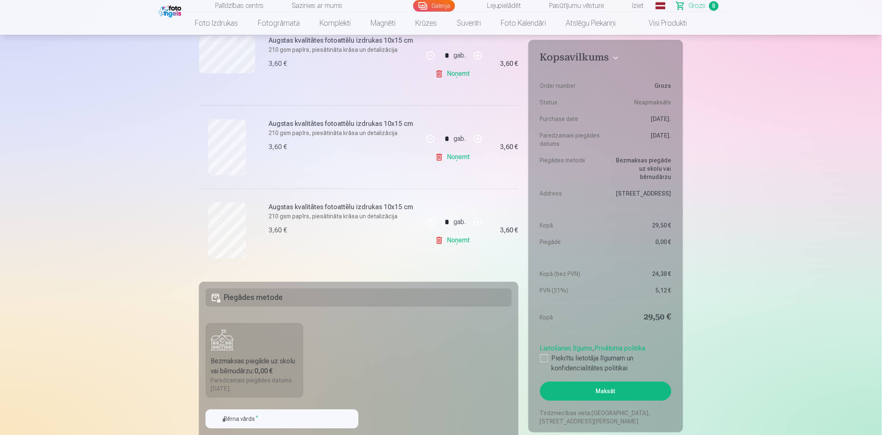
click at [461, 243] on link "Noņemt" at bounding box center [454, 240] width 38 height 17
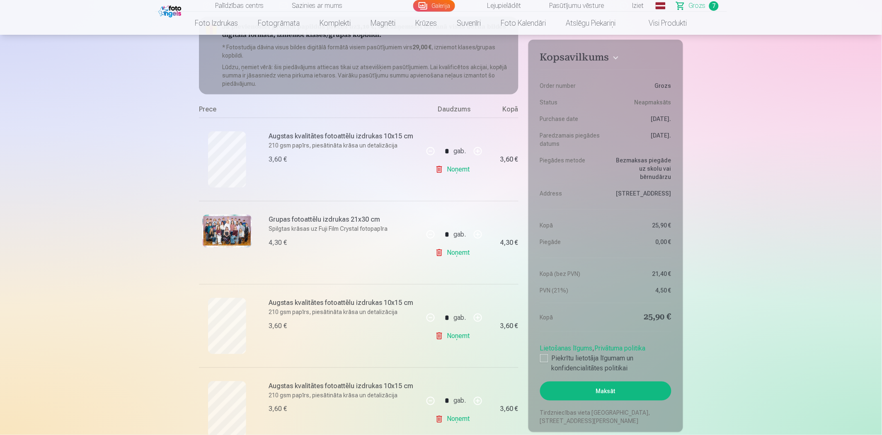
scroll to position [0, 0]
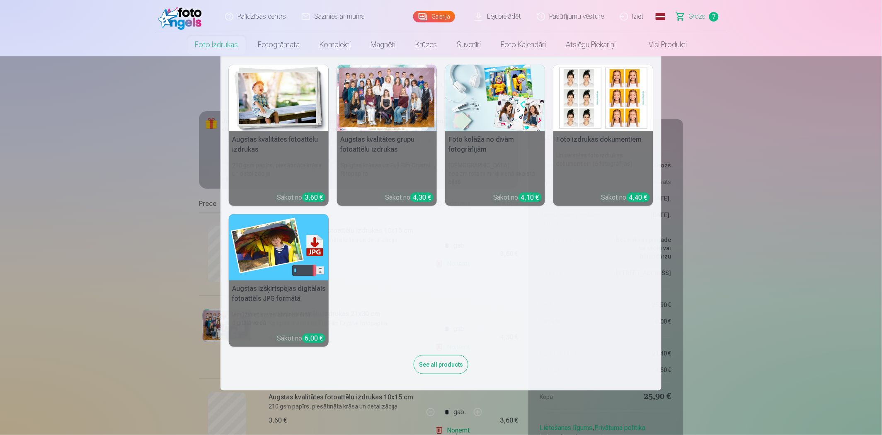
click at [303, 125] on img at bounding box center [279, 98] width 100 height 67
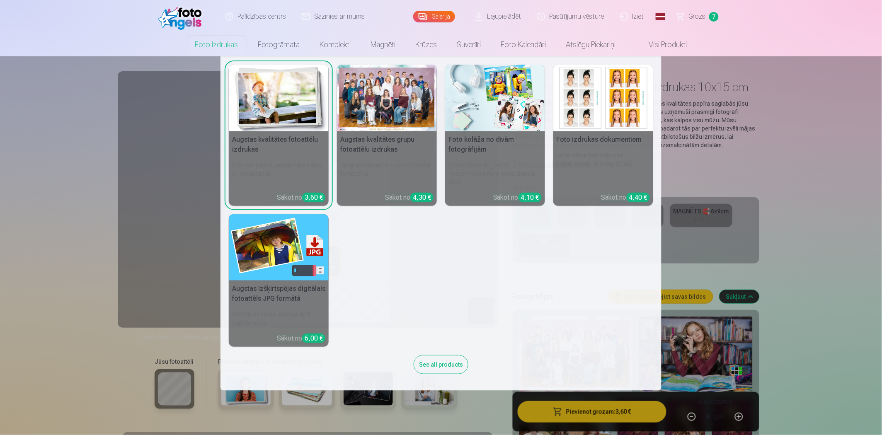
click at [392, 94] on div at bounding box center [387, 98] width 100 height 67
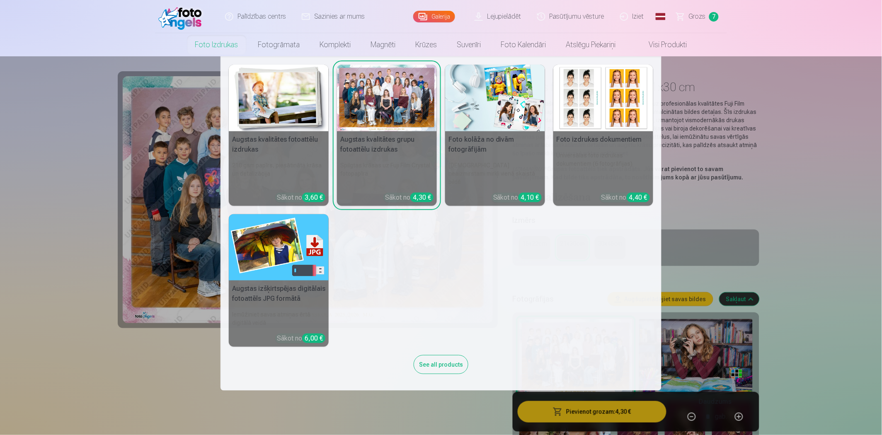
click at [212, 48] on link "Foto izdrukas" at bounding box center [216, 44] width 63 height 23
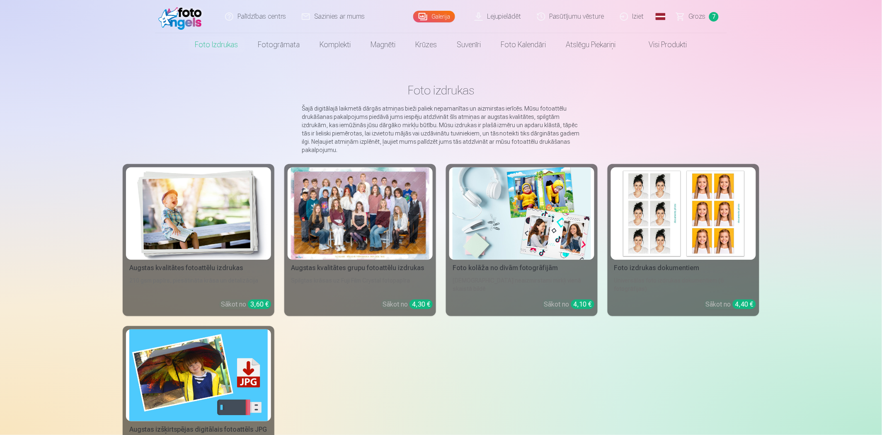
click at [218, 223] on img at bounding box center [198, 213] width 138 height 92
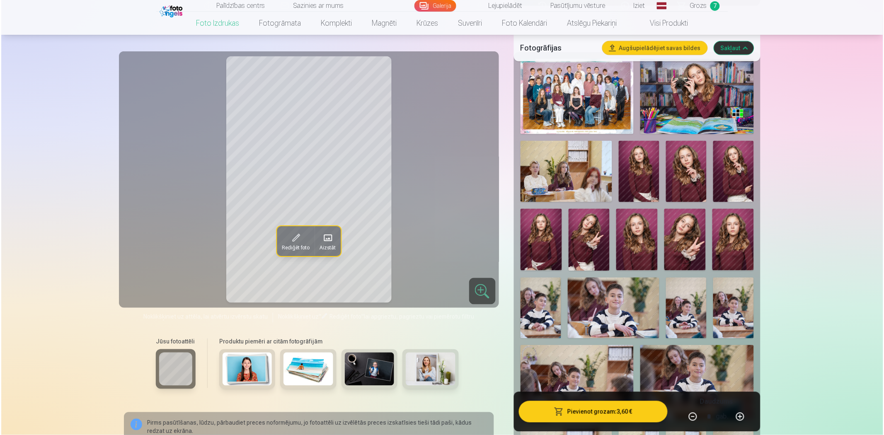
scroll to position [230, 0]
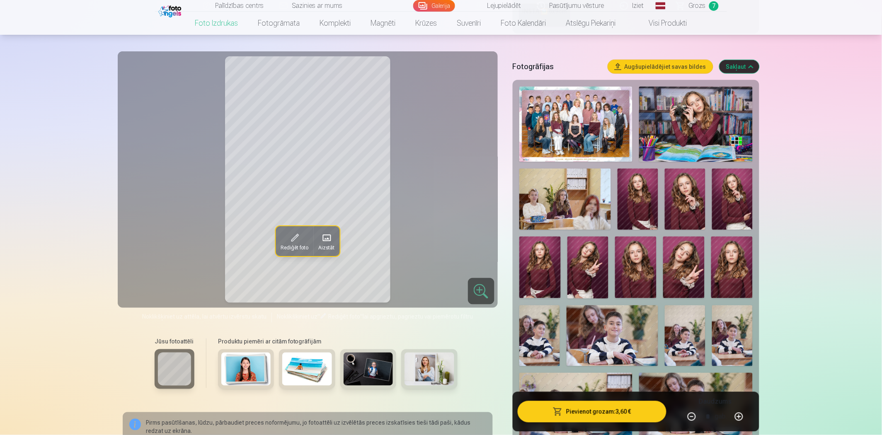
click at [681, 266] on img at bounding box center [683, 268] width 41 height 62
click at [599, 391] on button "Pievienot grozam : 3,60 €" at bounding box center [592, 412] width 149 height 22
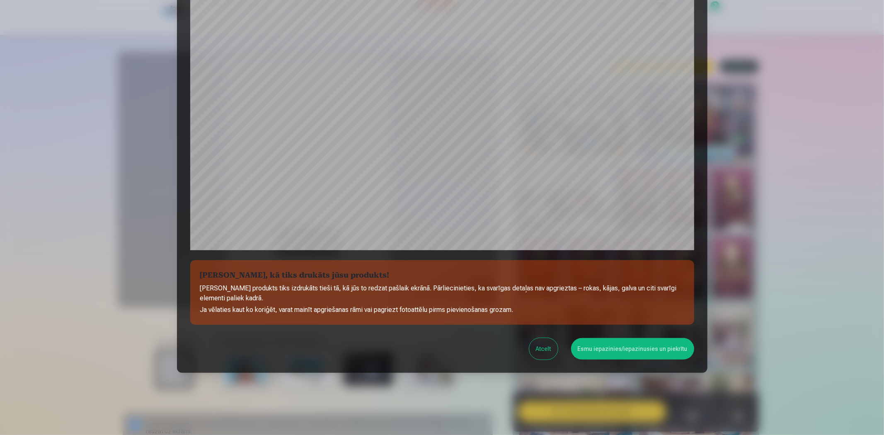
scroll to position [162, 0]
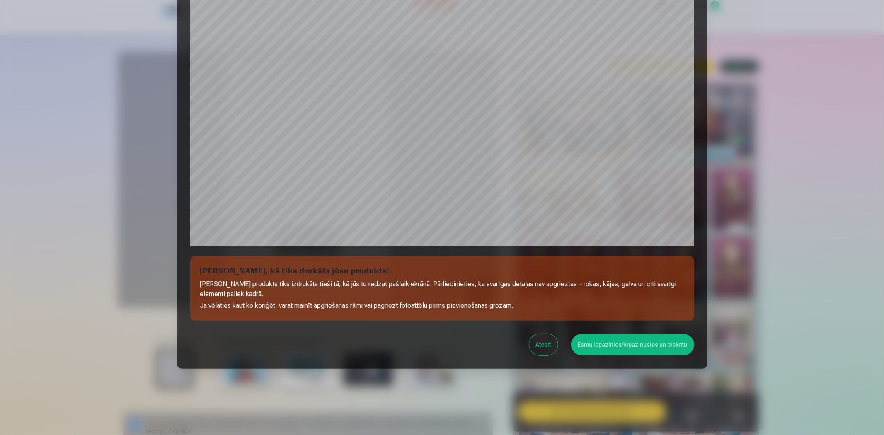
click at [620, 349] on button "Esmu iepazinies/iepazinusies un piekrītu" at bounding box center [632, 345] width 123 height 22
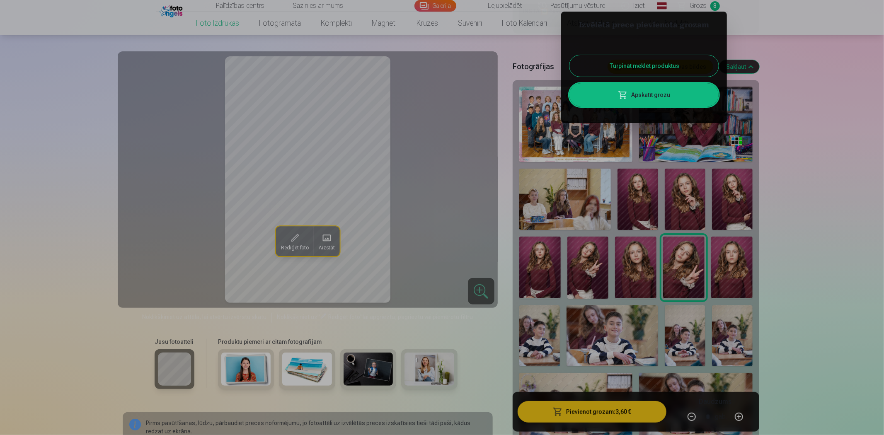
click at [671, 98] on link "Apskatīt grozu" at bounding box center [643, 94] width 149 height 23
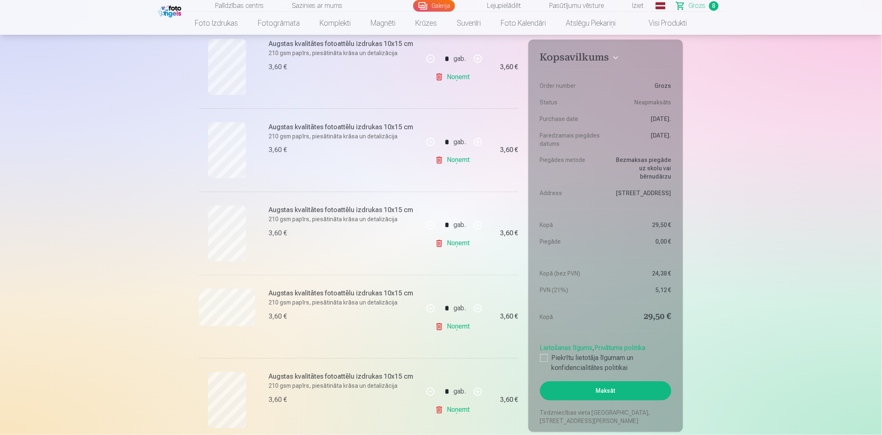
scroll to position [506, 0]
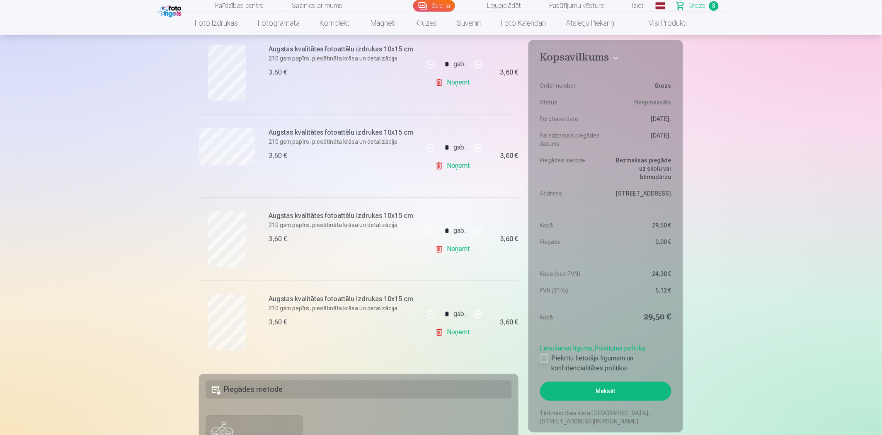
click at [541, 357] on div at bounding box center [544, 358] width 8 height 8
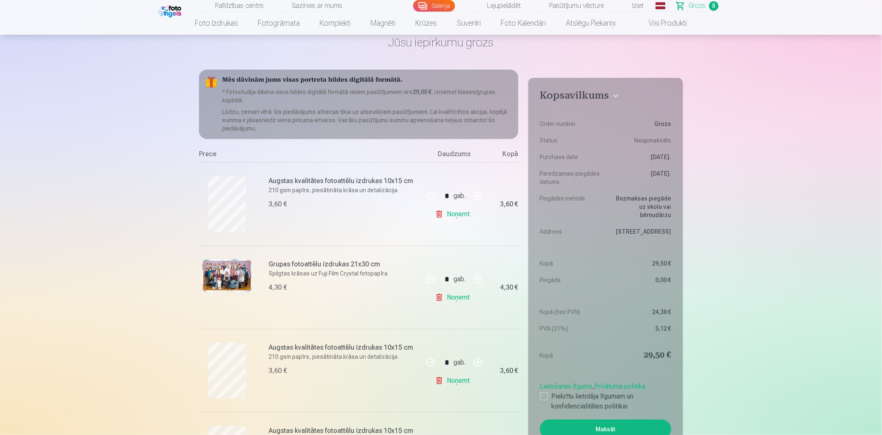
scroll to position [0, 0]
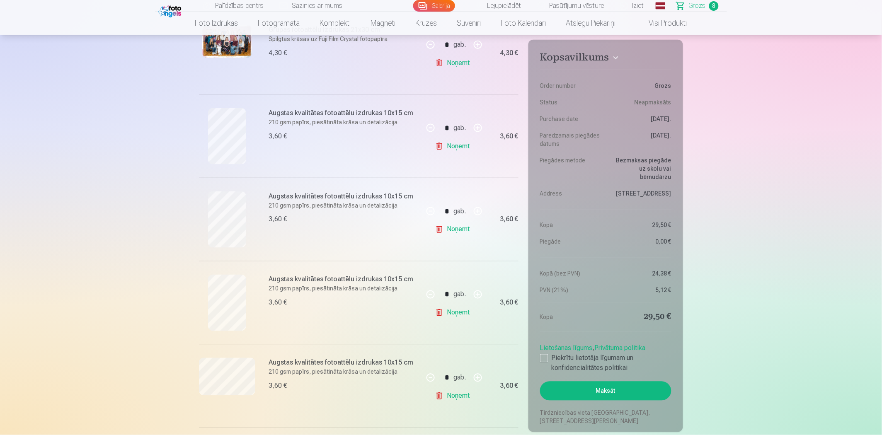
click at [597, 390] on button "Maksāt" at bounding box center [605, 391] width 131 height 19
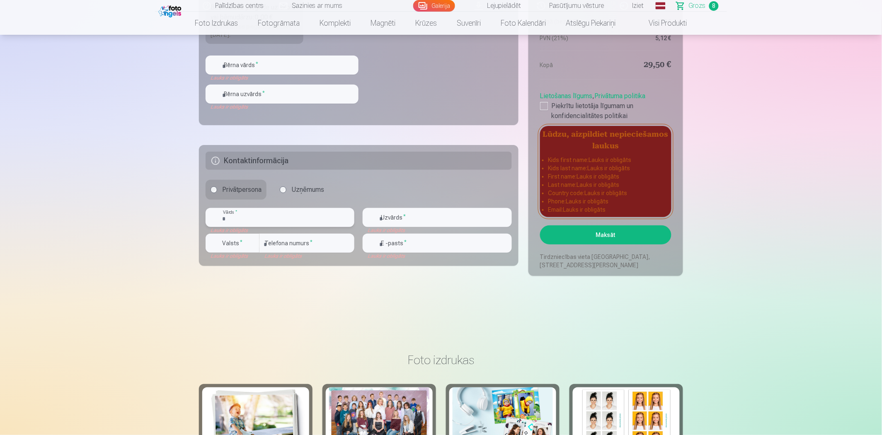
click at [267, 220] on input "text" at bounding box center [280, 217] width 149 height 19
type input "**********"
type input "*****"
type input "********"
type input "**********"
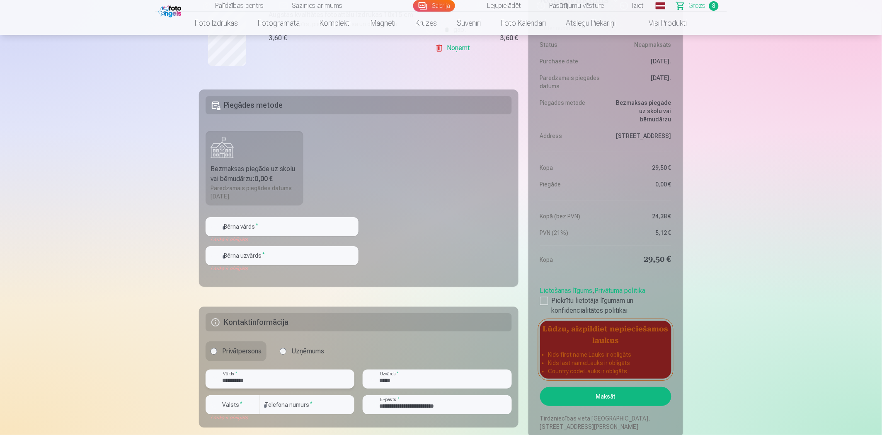
scroll to position [768, 0]
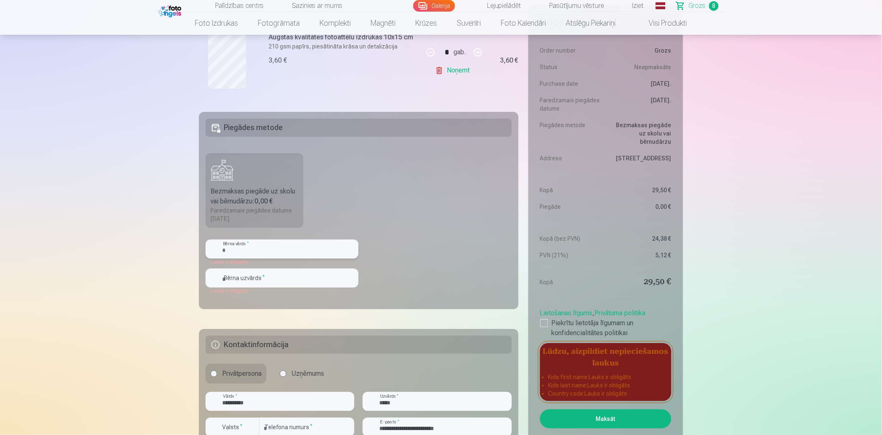
click at [252, 253] on input "text" at bounding box center [282, 249] width 153 height 19
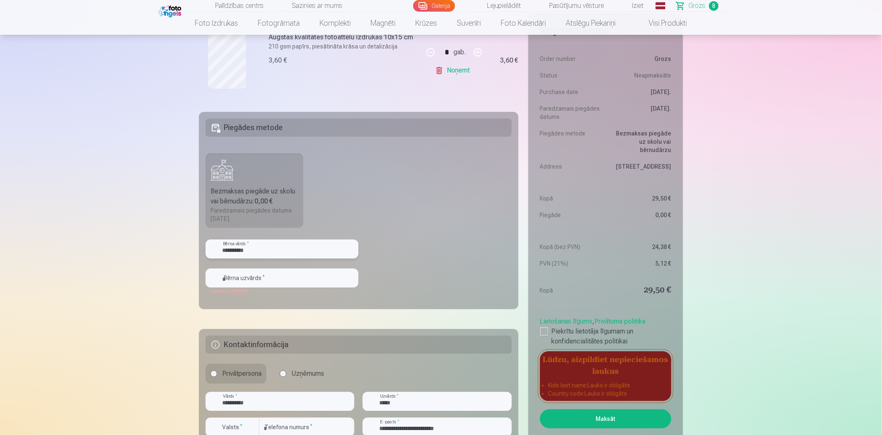
type input "**********"
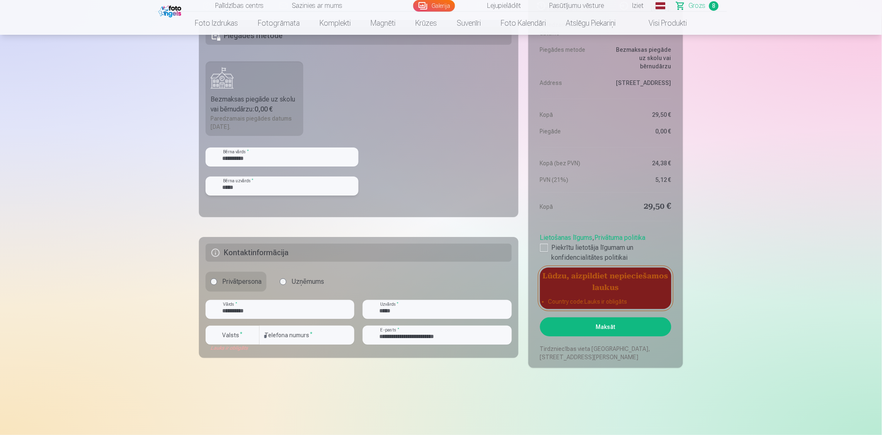
scroll to position [630, 0]
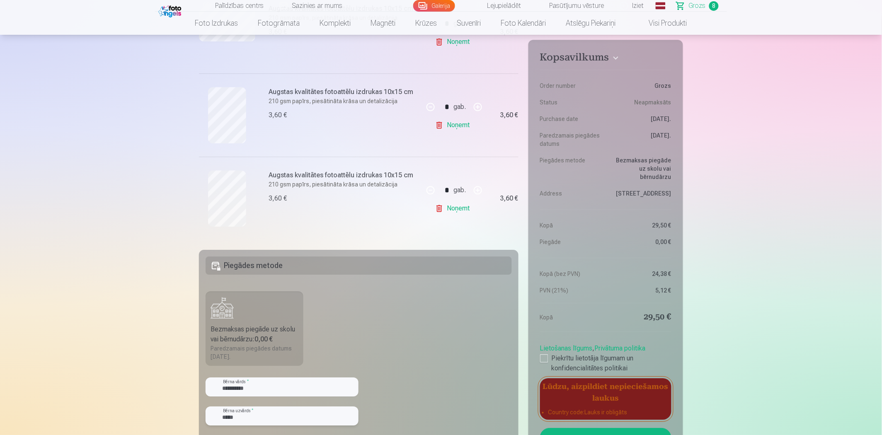
type input "*****"
click at [391, 322] on fieldset "**********" at bounding box center [359, 348] width 320 height 197
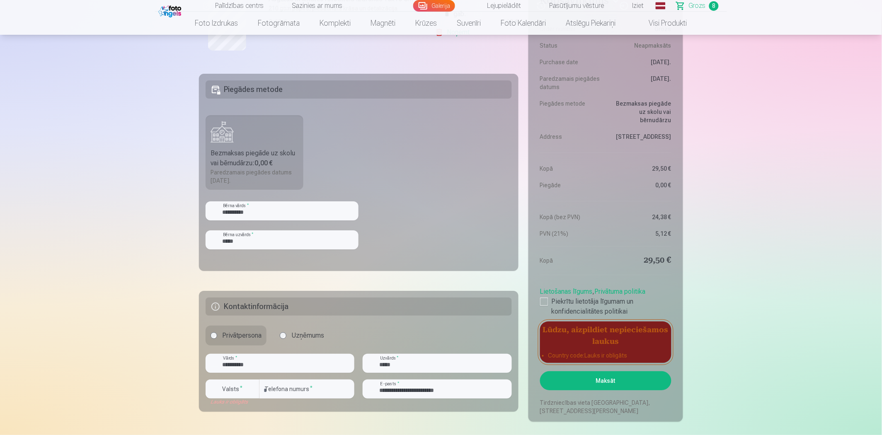
scroll to position [814, 0]
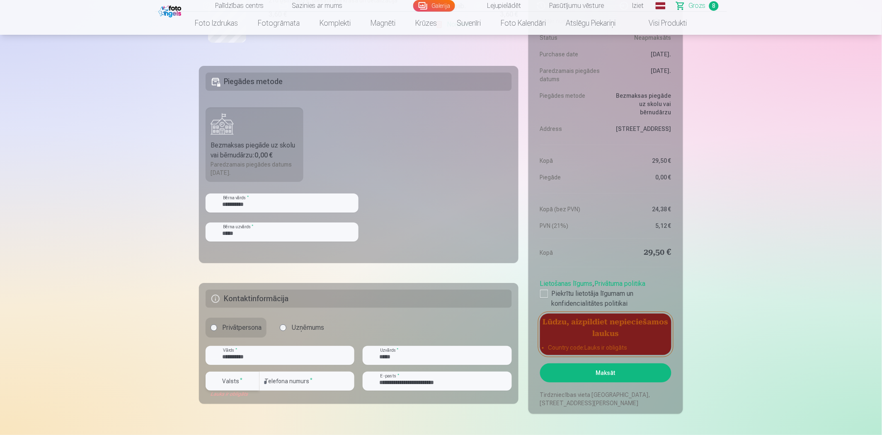
click at [248, 382] on div "button" at bounding box center [253, 381] width 10 height 10
click at [254, 391] on li "+371 Latvija" at bounding box center [263, 421] width 103 height 17
click at [442, 296] on h5 "Kontaktinformācija" at bounding box center [359, 299] width 306 height 18
click at [610, 370] on button "Maksāt" at bounding box center [605, 372] width 131 height 19
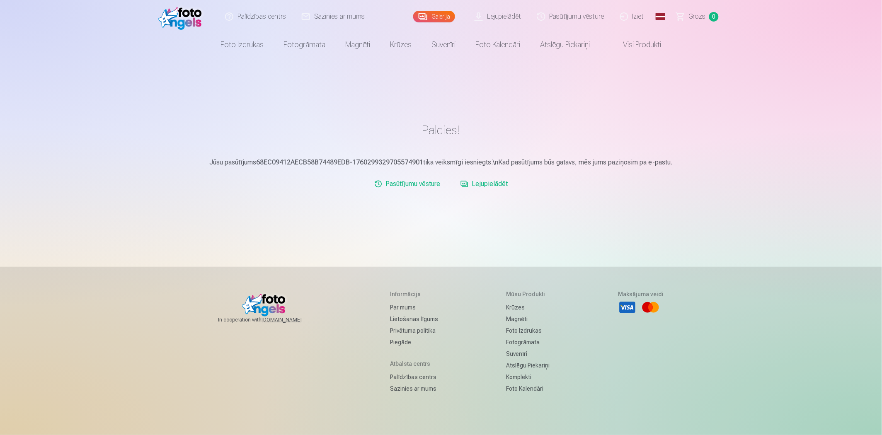
click at [504, 184] on link "Lejupielādēt" at bounding box center [484, 184] width 54 height 17
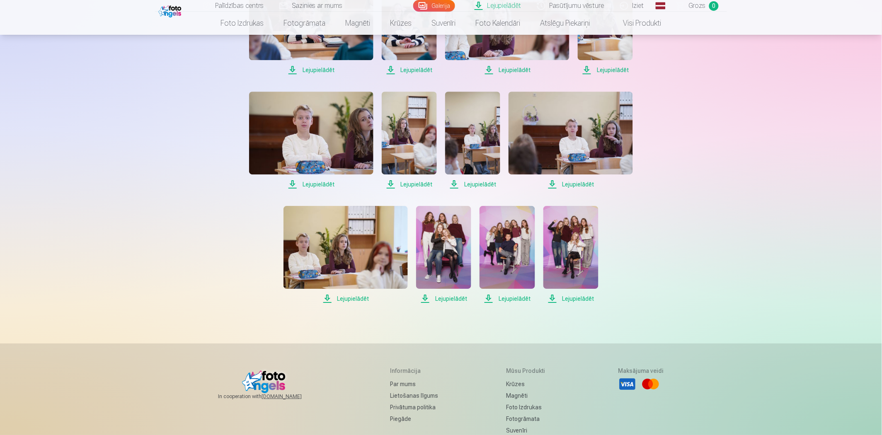
scroll to position [690, 0]
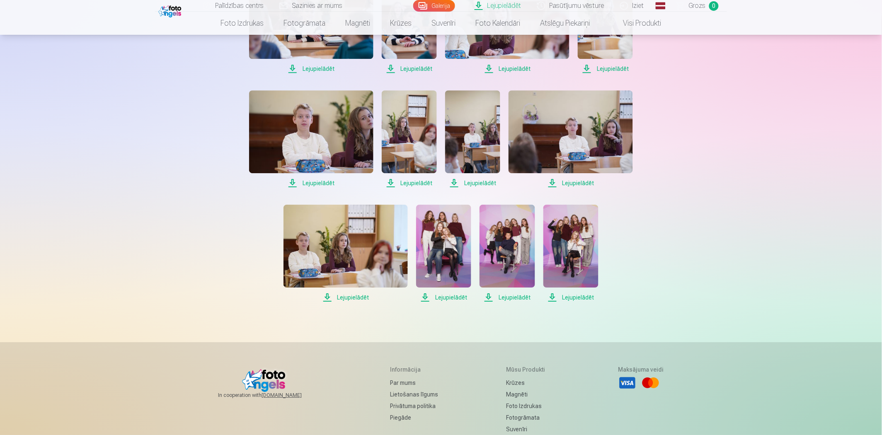
click at [440, 298] on span "Lejupielādēt" at bounding box center [443, 298] width 55 height 10
click at [510, 297] on span "Lejupielādēt" at bounding box center [506, 298] width 55 height 10
click at [574, 296] on span "Lejupielādēt" at bounding box center [570, 298] width 55 height 10
click at [412, 181] on span "Lejupielādēt" at bounding box center [409, 183] width 55 height 10
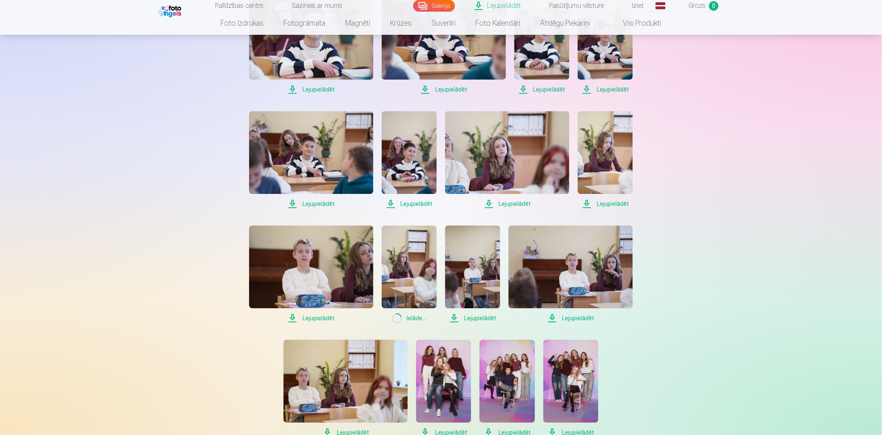
scroll to position [552, 0]
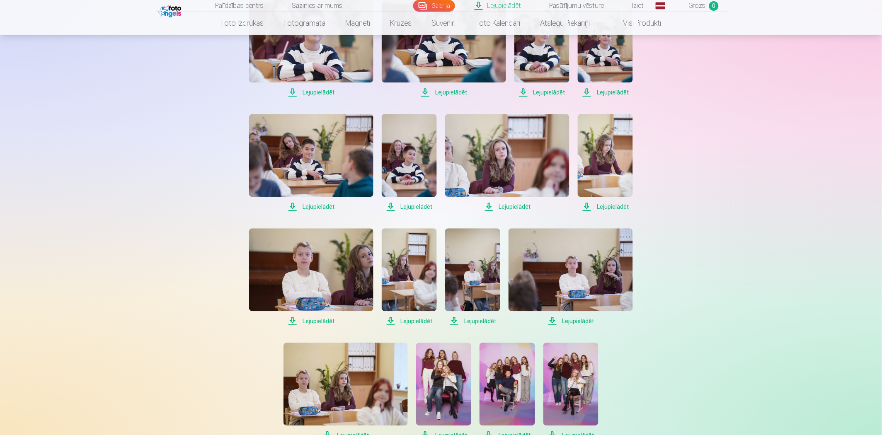
click at [575, 321] on span "Lejupielādēt" at bounding box center [570, 321] width 124 height 10
click at [516, 206] on span "Lejupielādēt" at bounding box center [507, 207] width 124 height 10
click at [615, 206] on span "Lejupielādēt" at bounding box center [605, 207] width 55 height 10
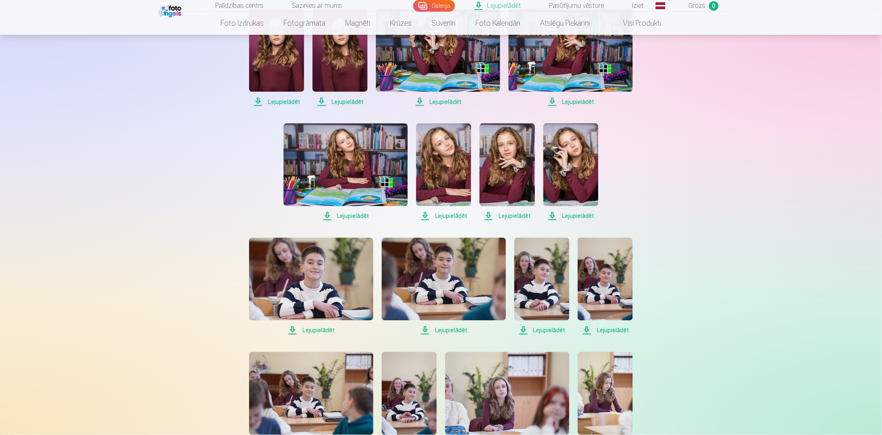
scroll to position [276, 0]
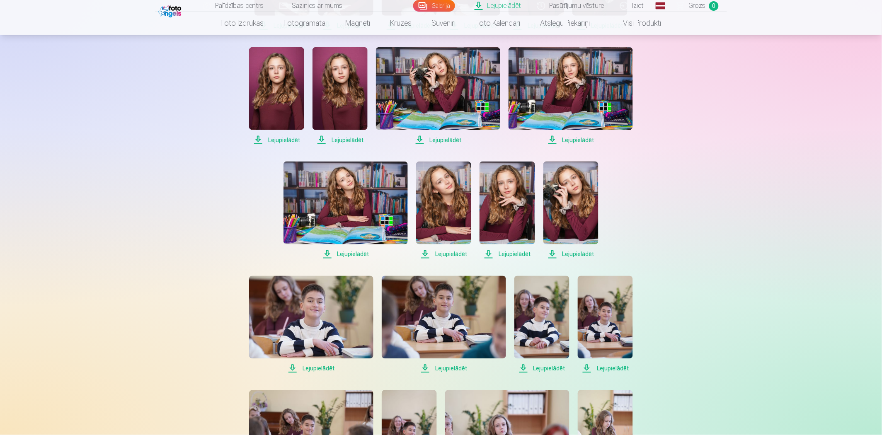
click at [575, 252] on span "Lejupielādēt" at bounding box center [570, 254] width 55 height 10
click at [522, 255] on span "Lejupielādēt" at bounding box center [506, 254] width 55 height 10
click at [458, 254] on span "Lejupielādēt" at bounding box center [443, 254] width 55 height 10
click at [357, 254] on span "Lejupielādēt" at bounding box center [345, 254] width 124 height 10
click at [286, 140] on span "Lejupielādēt" at bounding box center [276, 140] width 55 height 10
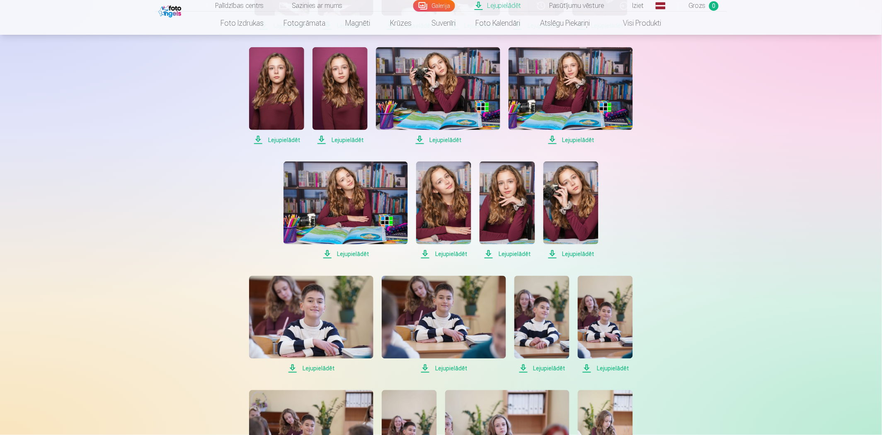
click at [348, 140] on span "Lejupielādēt" at bounding box center [339, 140] width 55 height 10
click at [444, 139] on span "Lejupielādēt" at bounding box center [438, 140] width 124 height 10
click at [583, 139] on span "Lejupielādēt" at bounding box center [570, 140] width 124 height 10
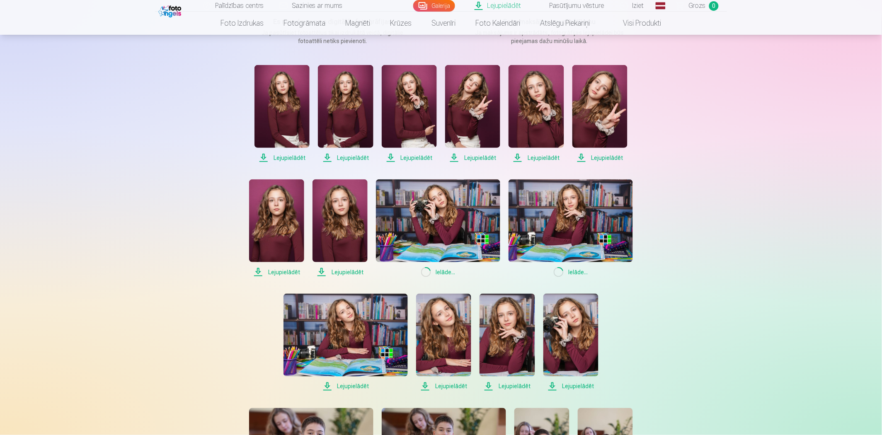
scroll to position [138, 0]
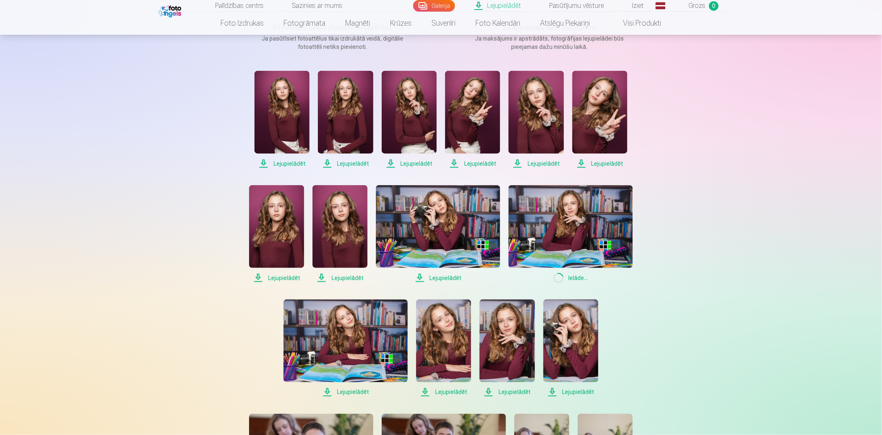
click at [608, 162] on span "Lejupielādēt" at bounding box center [599, 164] width 55 height 10
click at [540, 162] on span "Lejupielādēt" at bounding box center [535, 164] width 55 height 10
click at [491, 163] on span "Lejupielādēt" at bounding box center [472, 164] width 55 height 10
click at [414, 162] on span "Lejupielādēt" at bounding box center [409, 164] width 55 height 10
click at [353, 162] on span "Lejupielādēt" at bounding box center [345, 164] width 55 height 10
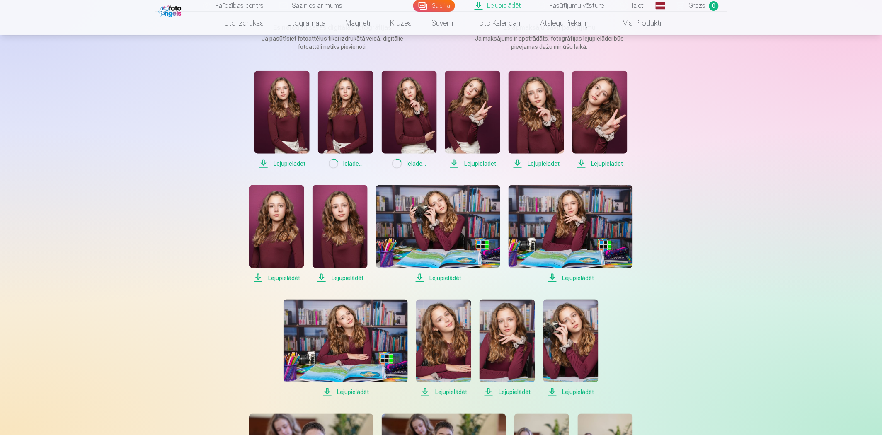
click at [288, 164] on span "Lejupielādēt" at bounding box center [281, 164] width 55 height 10
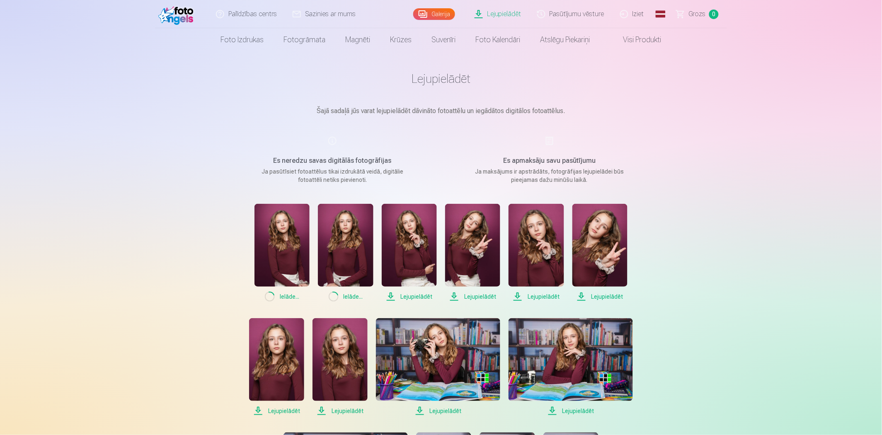
scroll to position [0, 0]
